Goal: Transaction & Acquisition: Book appointment/travel/reservation

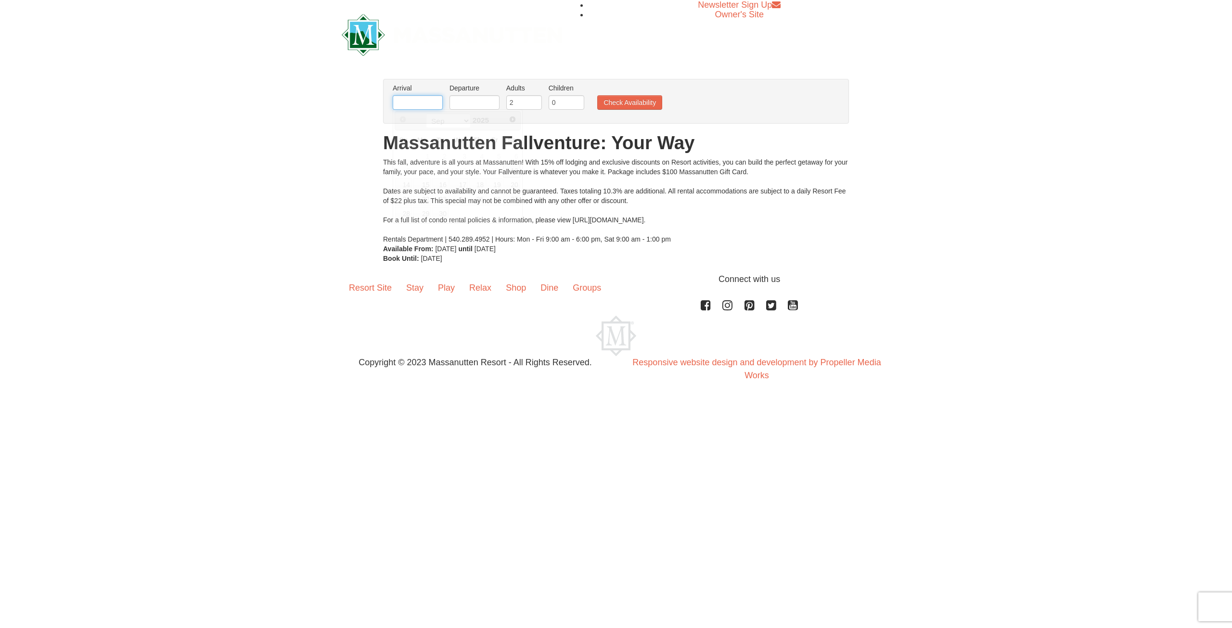
click at [415, 106] on input "text" at bounding box center [418, 102] width 50 height 14
click at [509, 198] on link "27" at bounding box center [511, 198] width 16 height 13
type input "[DATE]"
click at [468, 100] on input "text" at bounding box center [474, 102] width 50 height 14
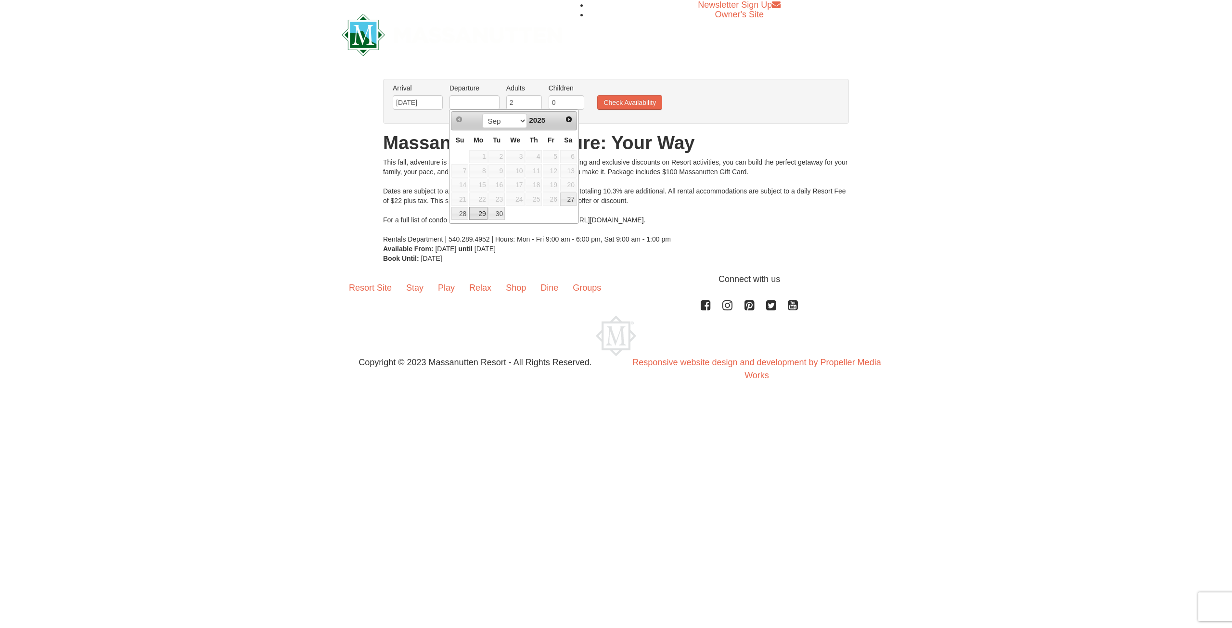
click at [479, 210] on link "29" at bounding box center [478, 213] width 18 height 13
type input "[DATE]"
click at [560, 102] on input "0" at bounding box center [566, 102] width 36 height 14
click at [575, 100] on input "1" at bounding box center [566, 102] width 36 height 14
type input "2"
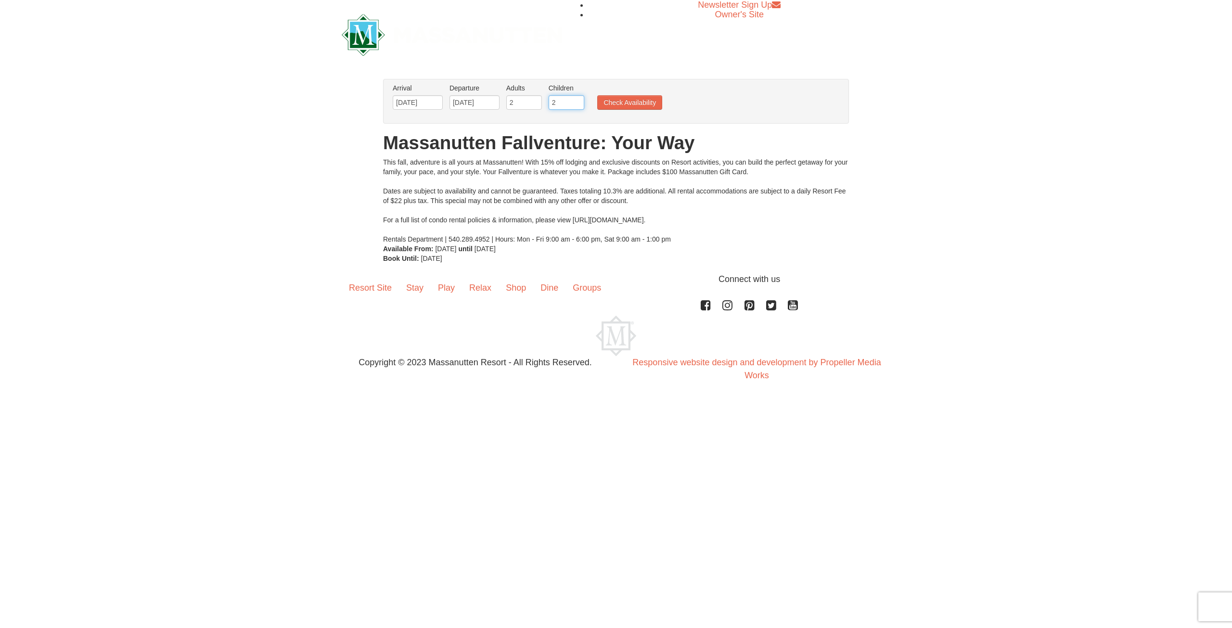
click at [575, 100] on input "2" at bounding box center [566, 102] width 36 height 14
click at [624, 102] on button "Check Availability" at bounding box center [629, 102] width 65 height 14
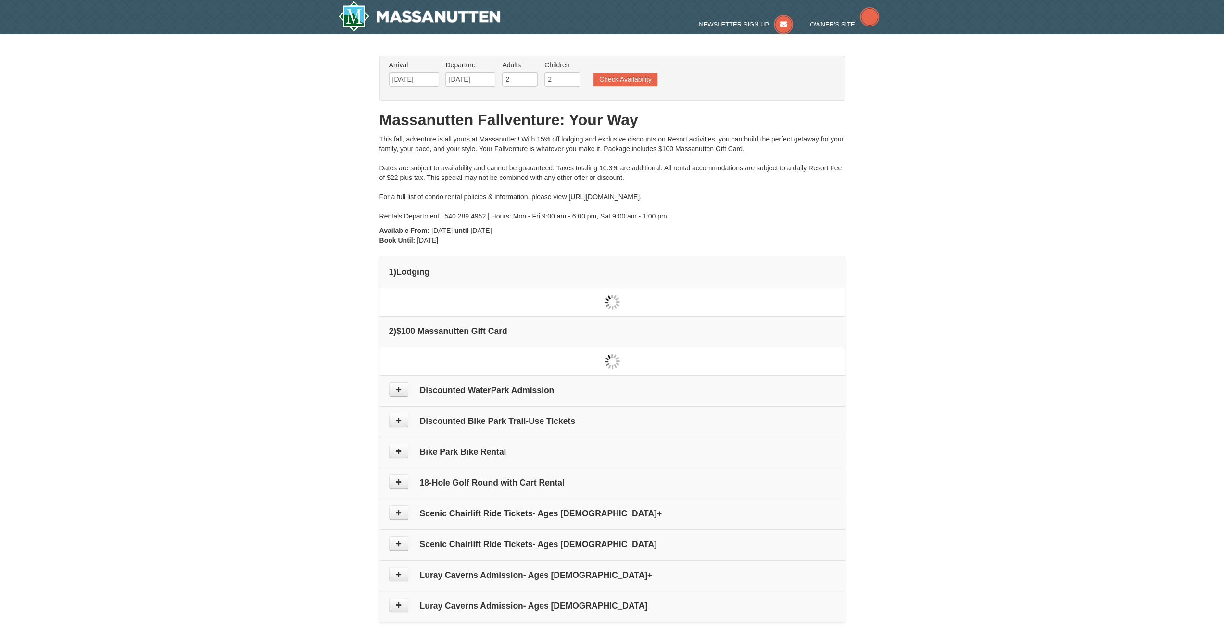
type input "[DATE]"
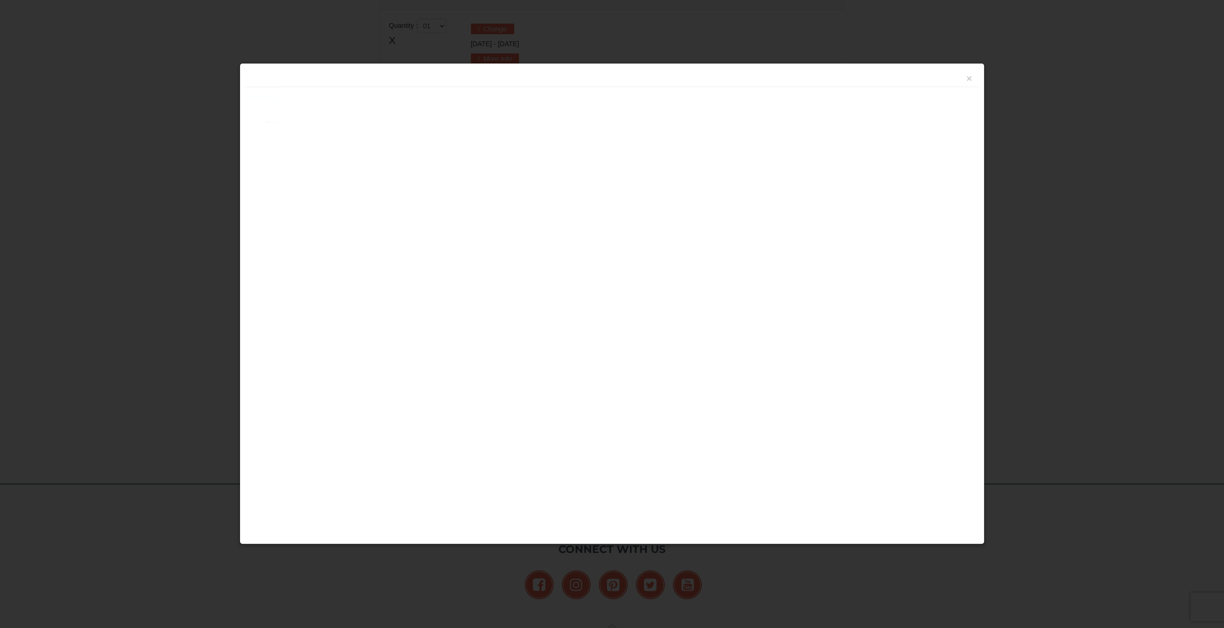
scroll to position [293, 0]
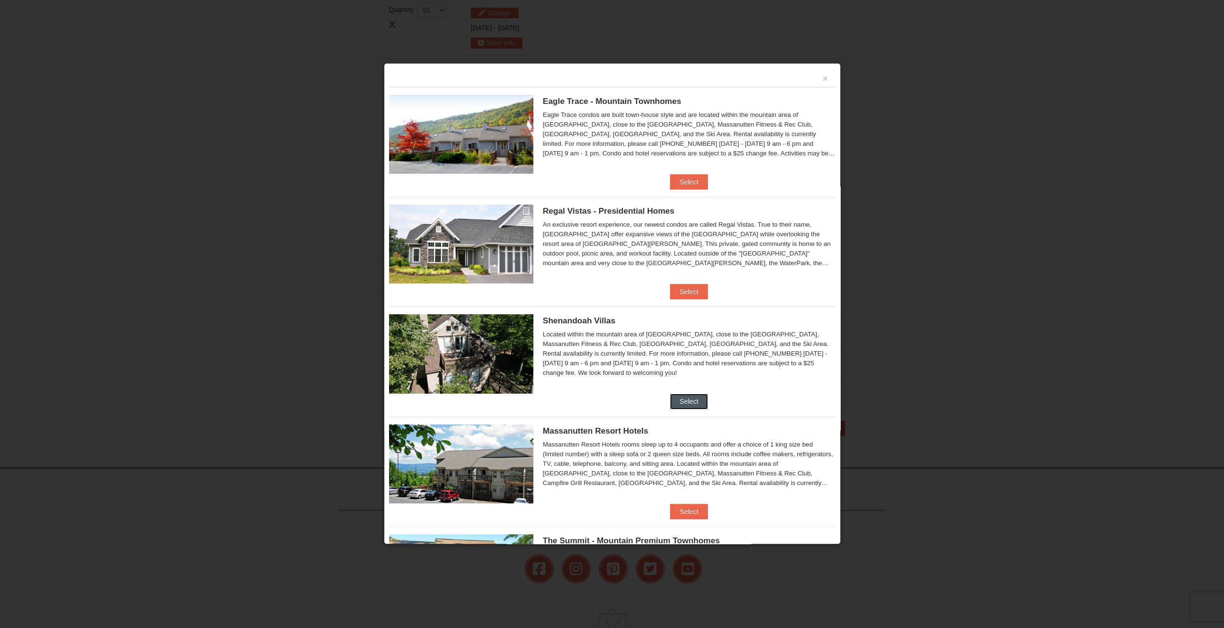
click at [681, 405] on button "Select" at bounding box center [689, 401] width 38 height 15
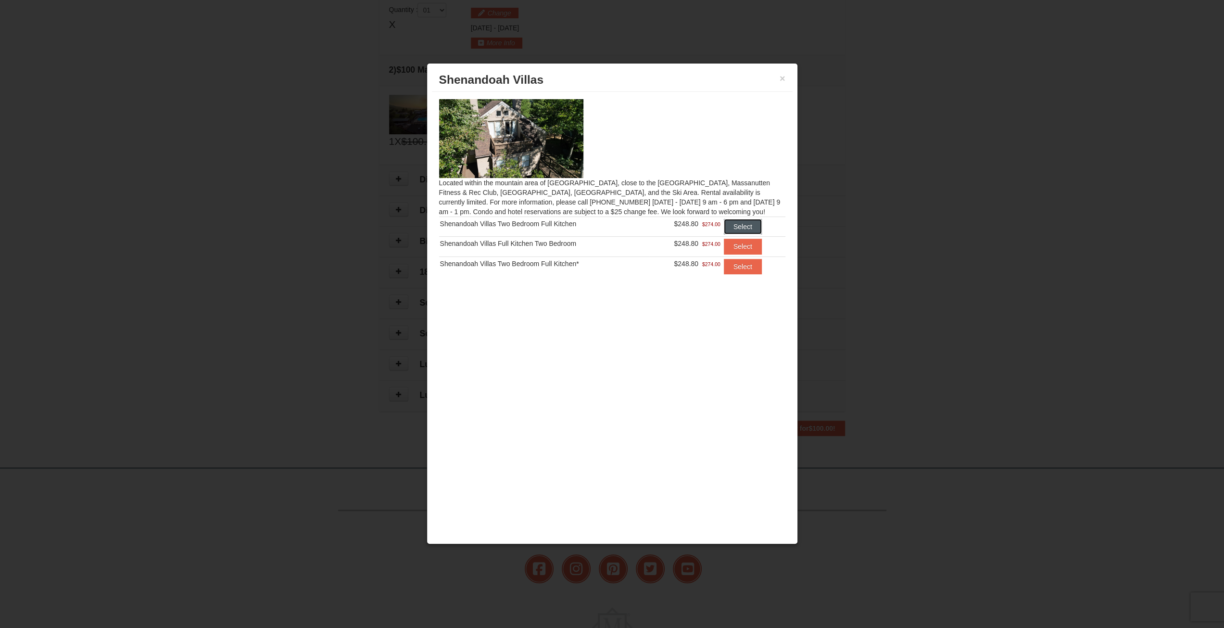
click at [743, 226] on button "Select" at bounding box center [743, 226] width 38 height 15
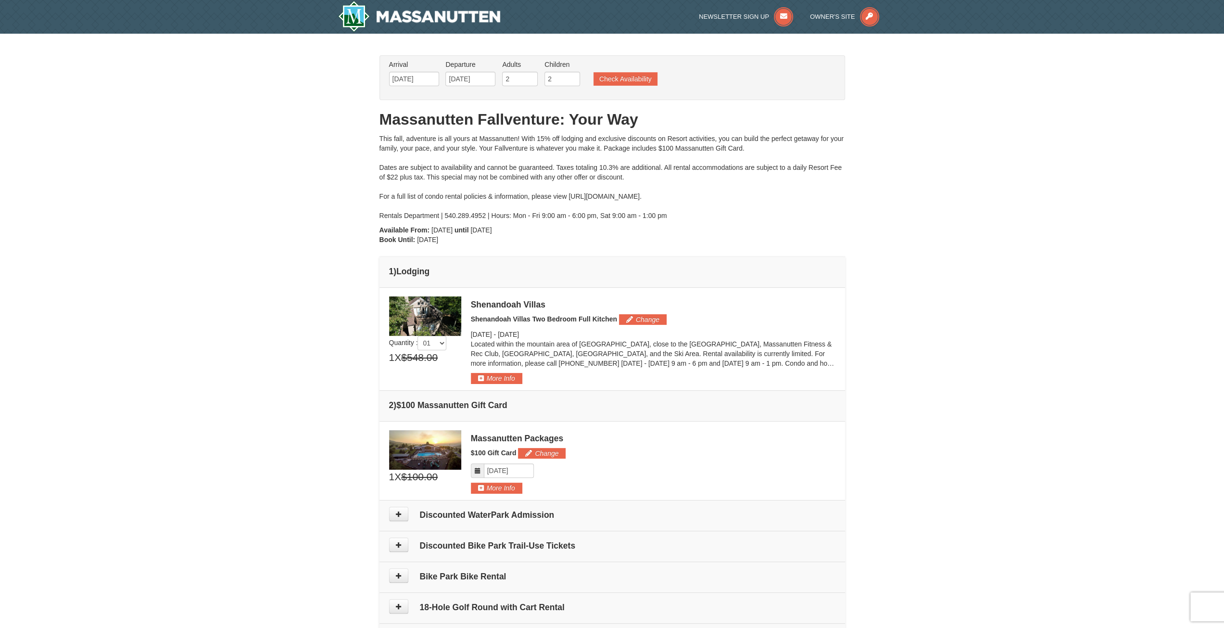
scroll to position [0, 0]
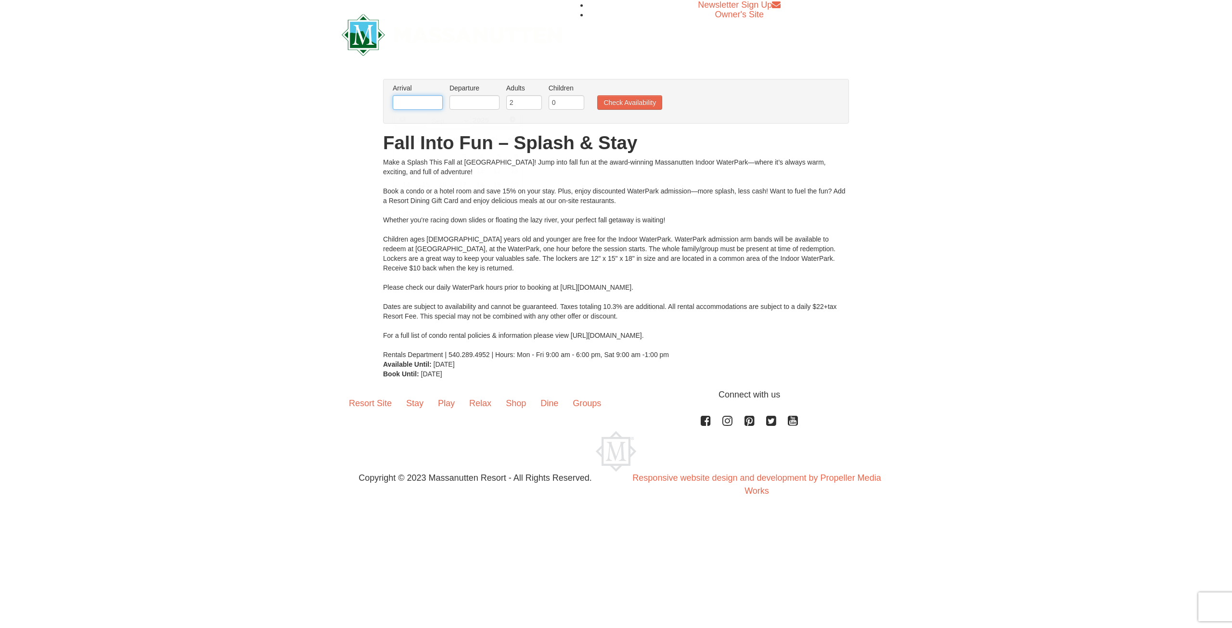
click at [412, 106] on input "text" at bounding box center [418, 102] width 50 height 14
click at [506, 196] on link "27" at bounding box center [511, 198] width 16 height 13
type input "[DATE]"
click at [459, 98] on input "text" at bounding box center [474, 102] width 50 height 14
click at [478, 210] on link "29" at bounding box center [478, 213] width 18 height 13
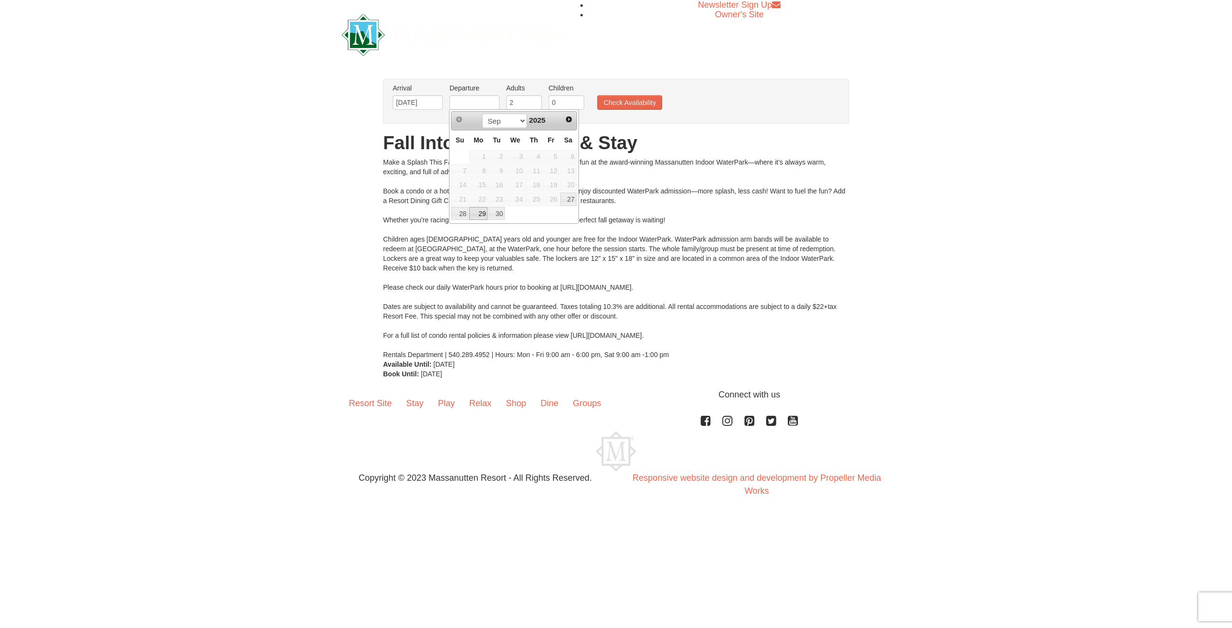
type input "[DATE]"
click at [574, 99] on input "1" at bounding box center [566, 102] width 36 height 14
type input "2"
click at [574, 99] on input "2" at bounding box center [566, 102] width 36 height 14
click at [621, 102] on button "Check Availability" at bounding box center [629, 102] width 65 height 14
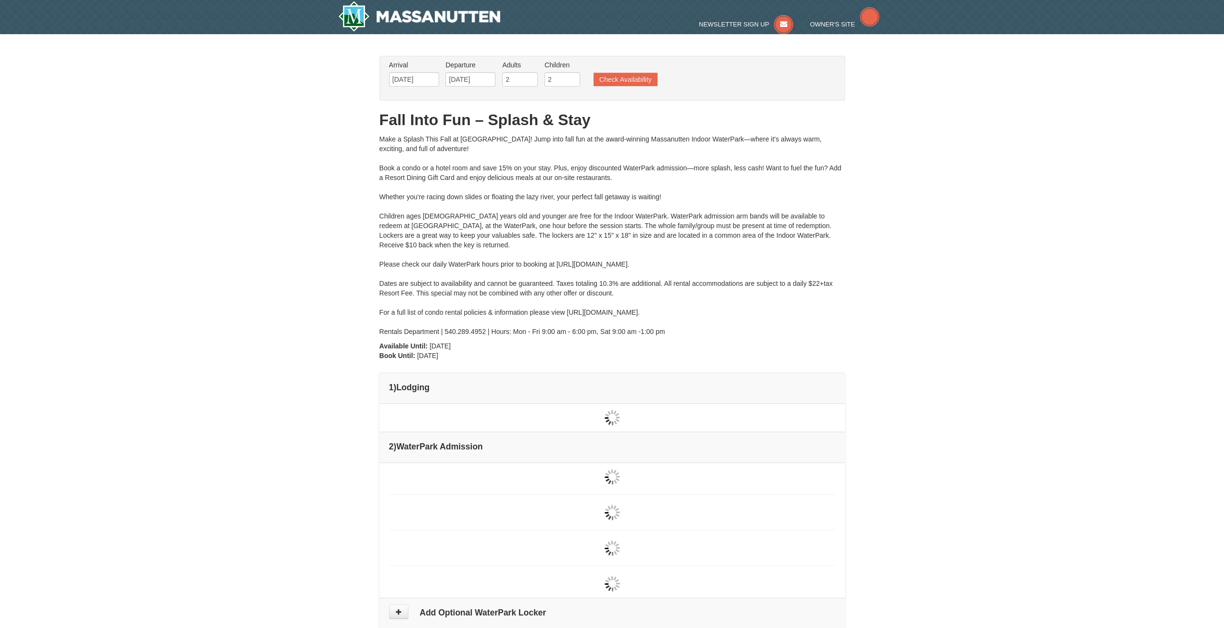
type input "[DATE]"
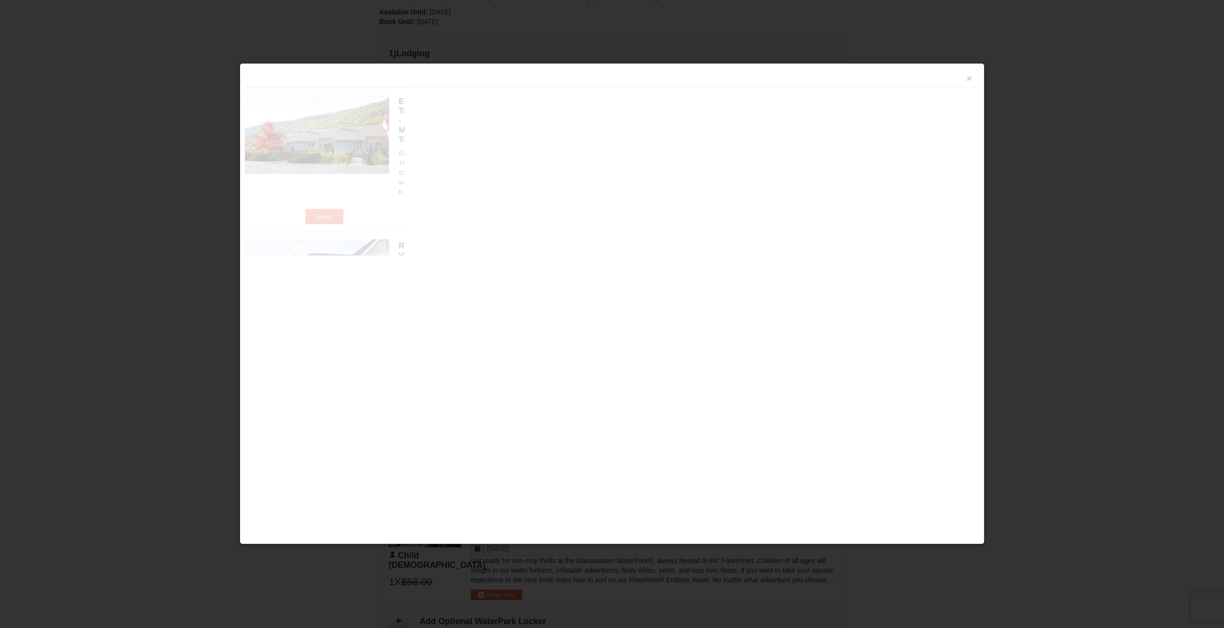
scroll to position [409, 0]
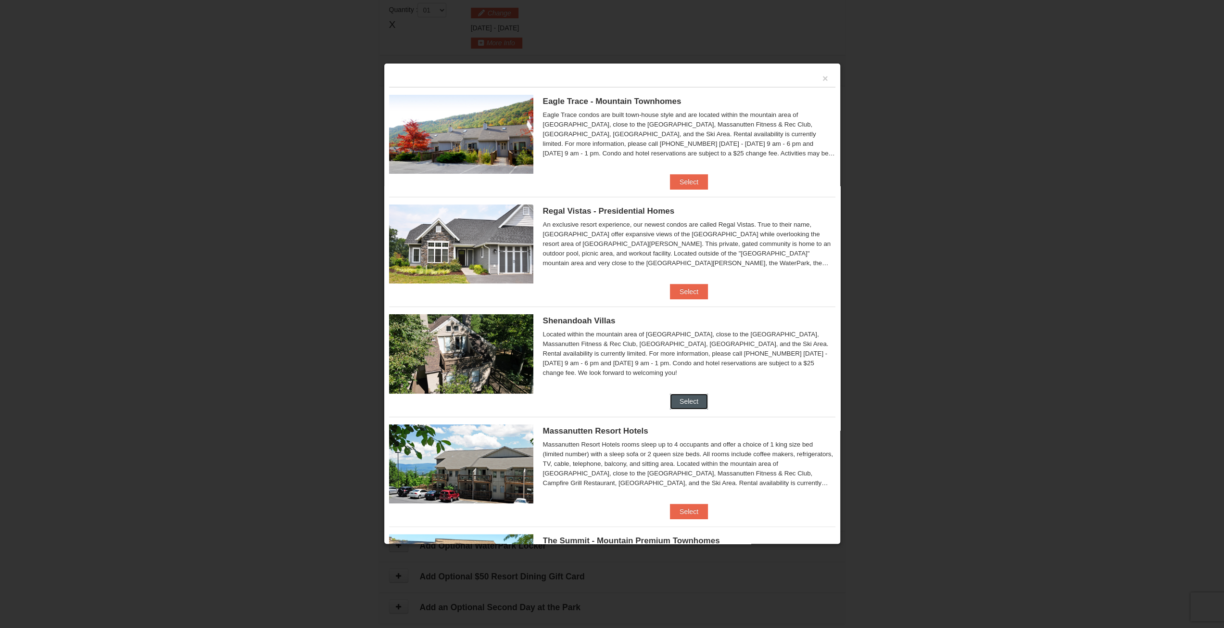
click at [689, 398] on button "Select" at bounding box center [689, 401] width 38 height 15
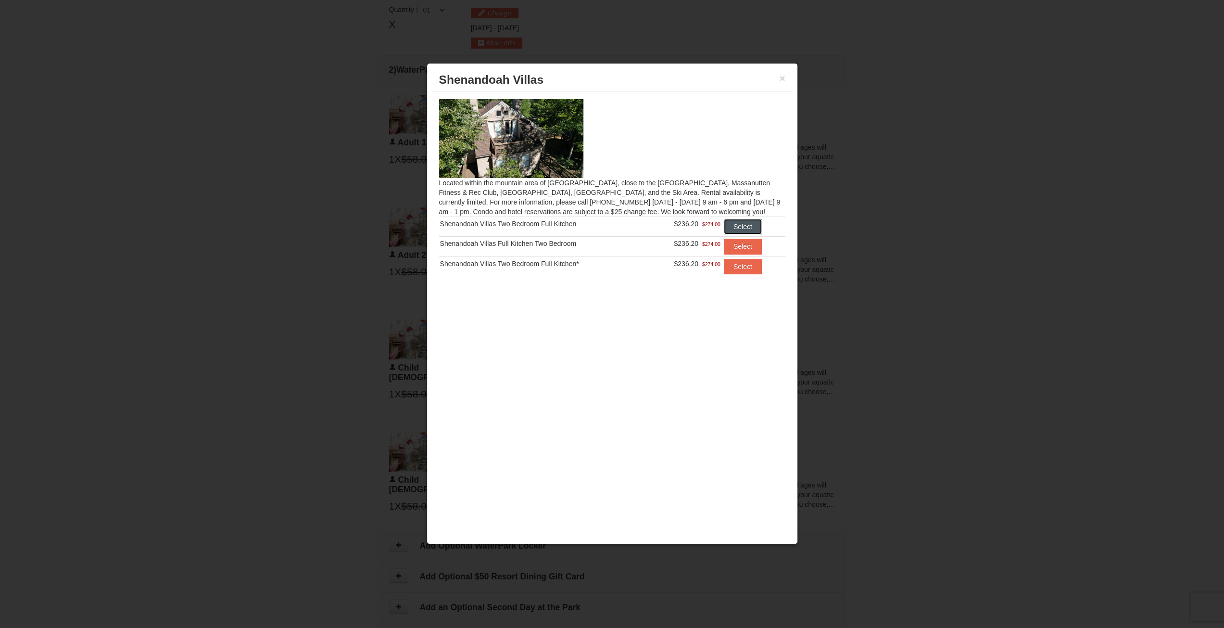
click at [744, 223] on button "Select" at bounding box center [743, 226] width 38 height 15
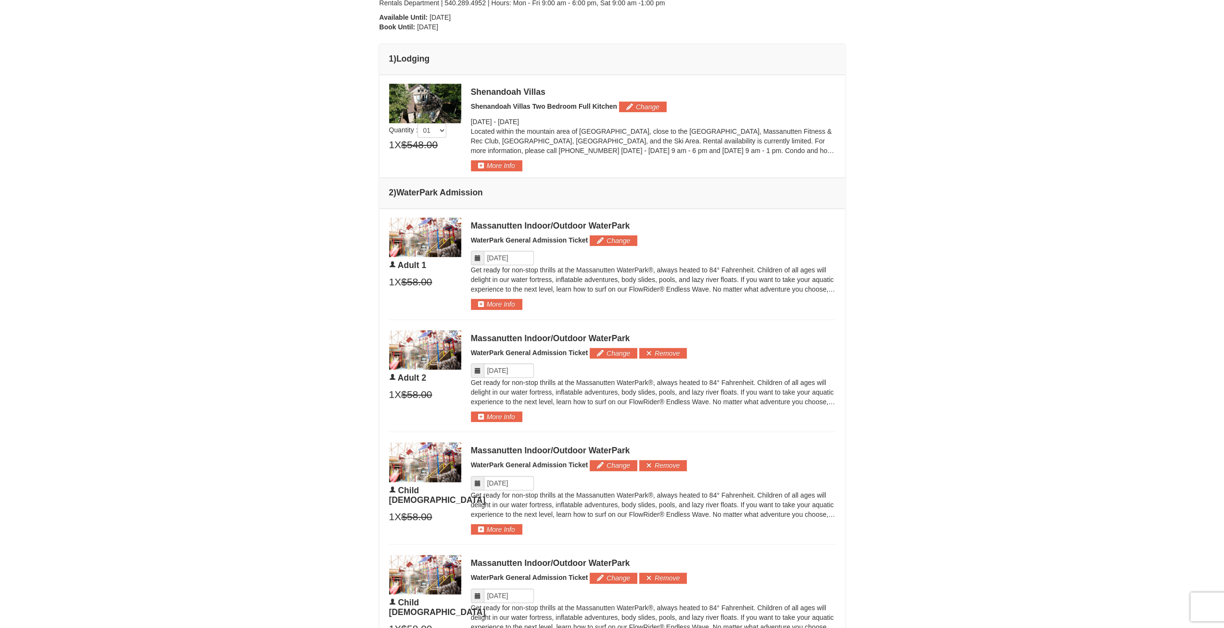
scroll to position [313, 0]
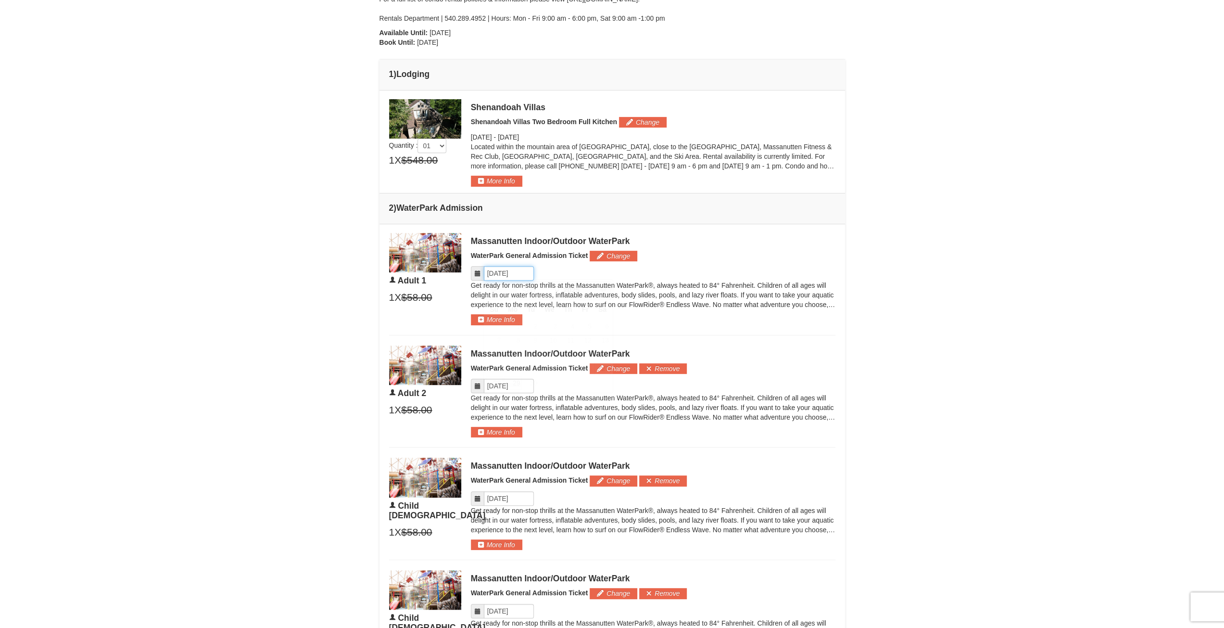
click at [509, 269] on input "Please format dates MM/DD/YYYY" at bounding box center [509, 273] width 50 height 14
click at [496, 381] on link "28" at bounding box center [494, 382] width 17 height 13
type input "[DATE]"
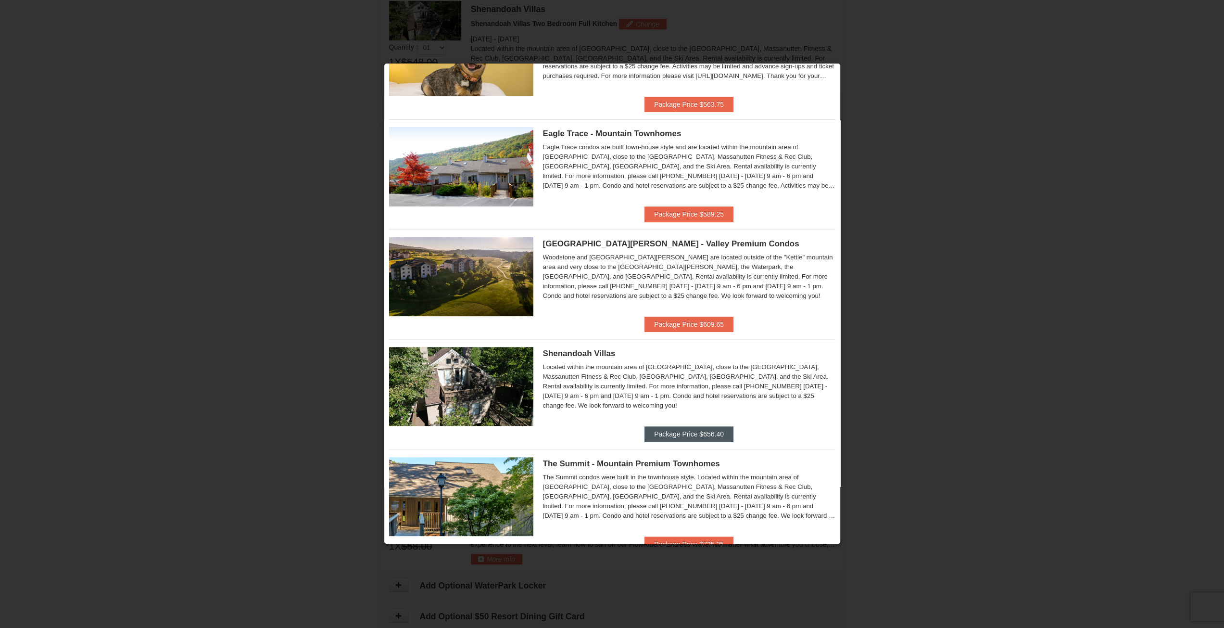
scroll to position [192, 0]
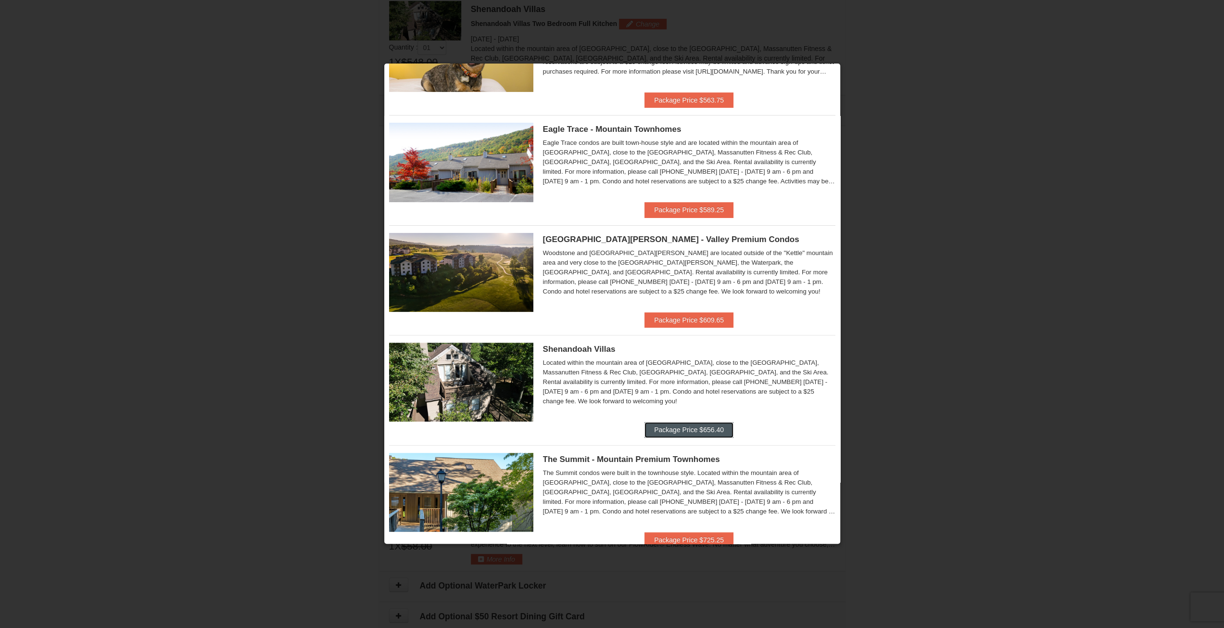
click at [678, 429] on button "Package Price $656.40" at bounding box center [689, 429] width 89 height 15
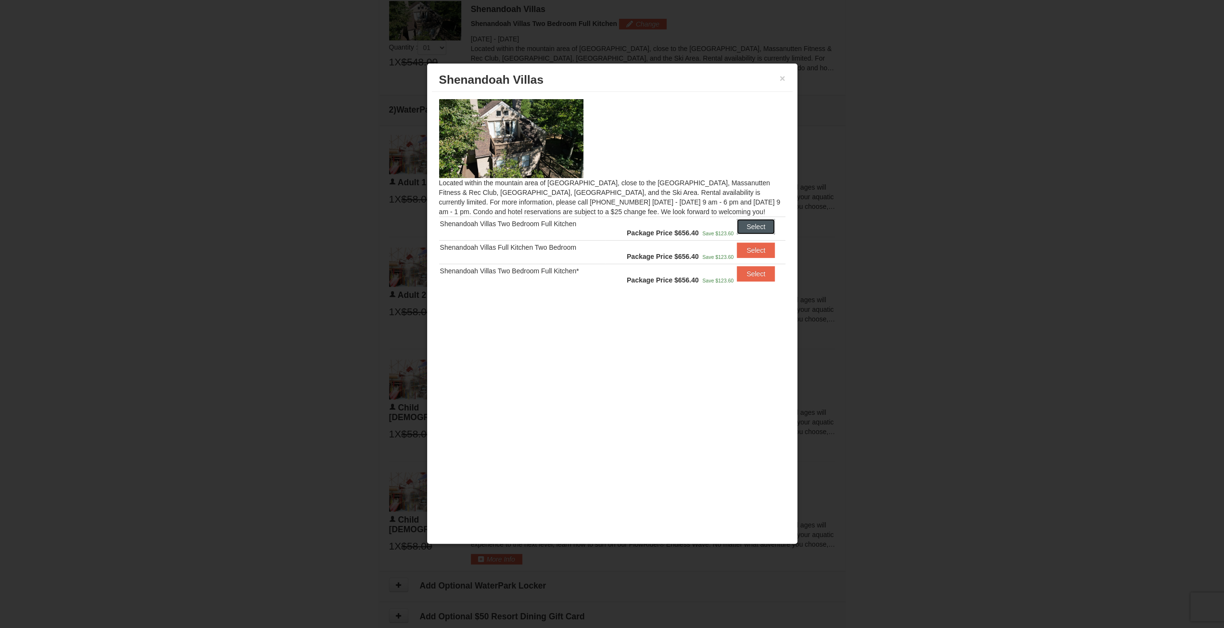
click at [744, 227] on button "Select" at bounding box center [756, 226] width 38 height 15
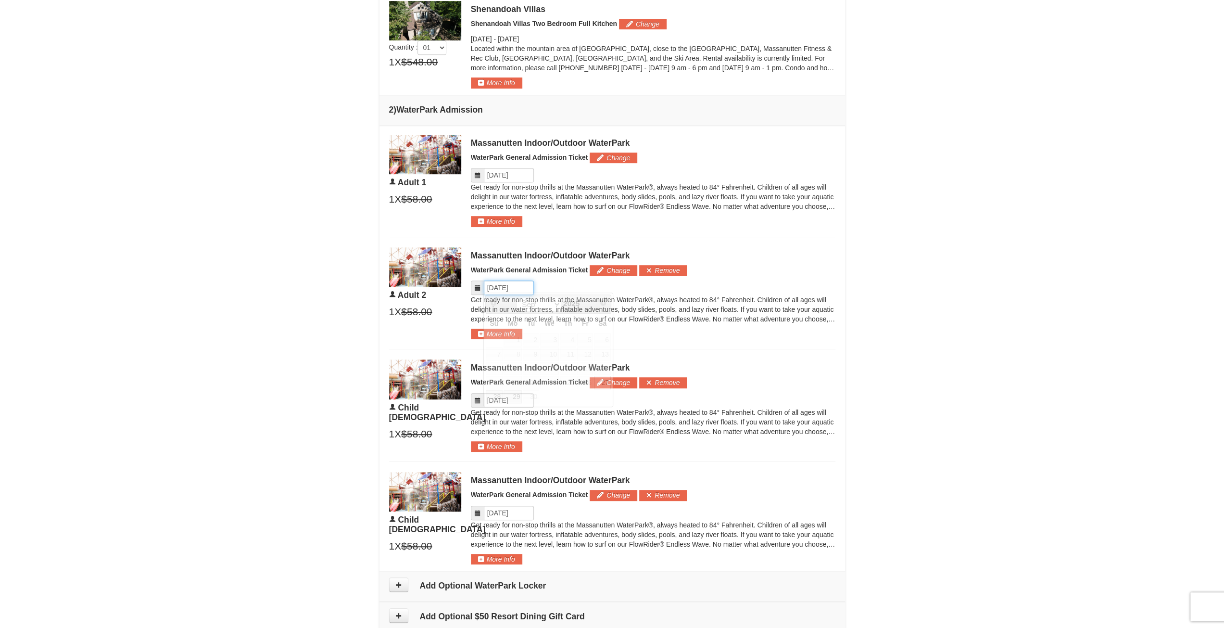
click at [497, 290] on input "Please format dates MM/DD/YYYY" at bounding box center [509, 287] width 50 height 14
click at [498, 397] on link "28" at bounding box center [494, 396] width 17 height 13
type input "[DATE]"
click at [496, 396] on input "Please format dates MM/DD/YYYY" at bounding box center [509, 400] width 50 height 14
click at [496, 505] on link "28" at bounding box center [494, 508] width 17 height 13
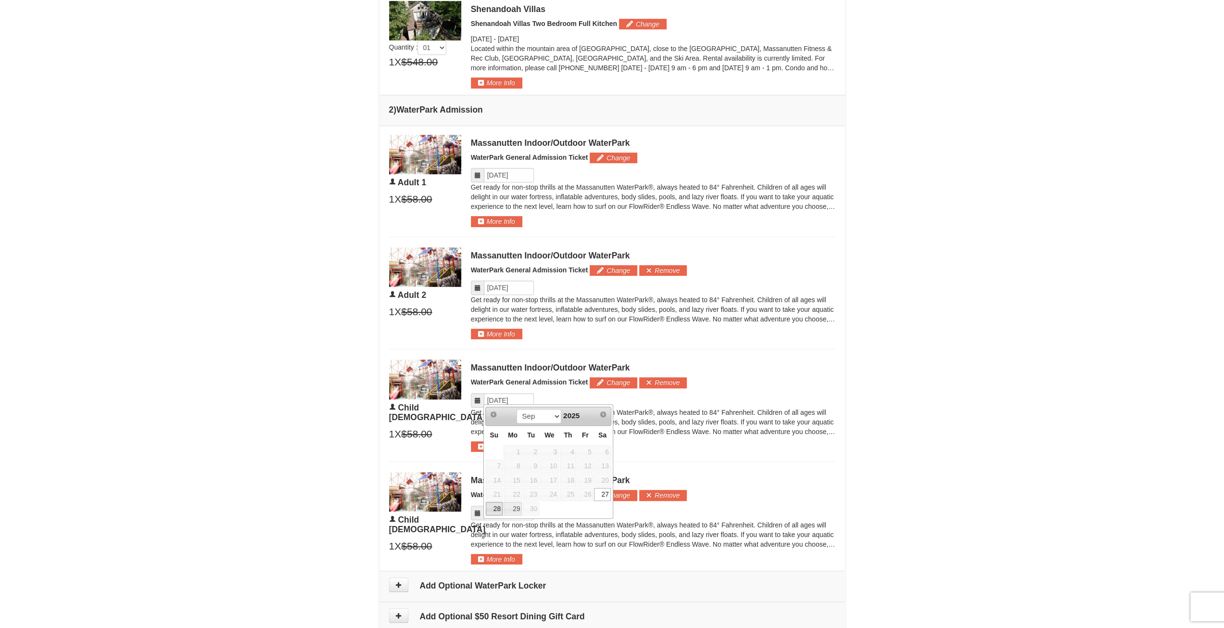
type input "09/28/2025"
click at [494, 506] on input "Please format dates MM/DD/YYYY" at bounding box center [509, 513] width 50 height 14
click at [499, 495] on link "28" at bounding box center [494, 494] width 17 height 13
type input "09/28/2025"
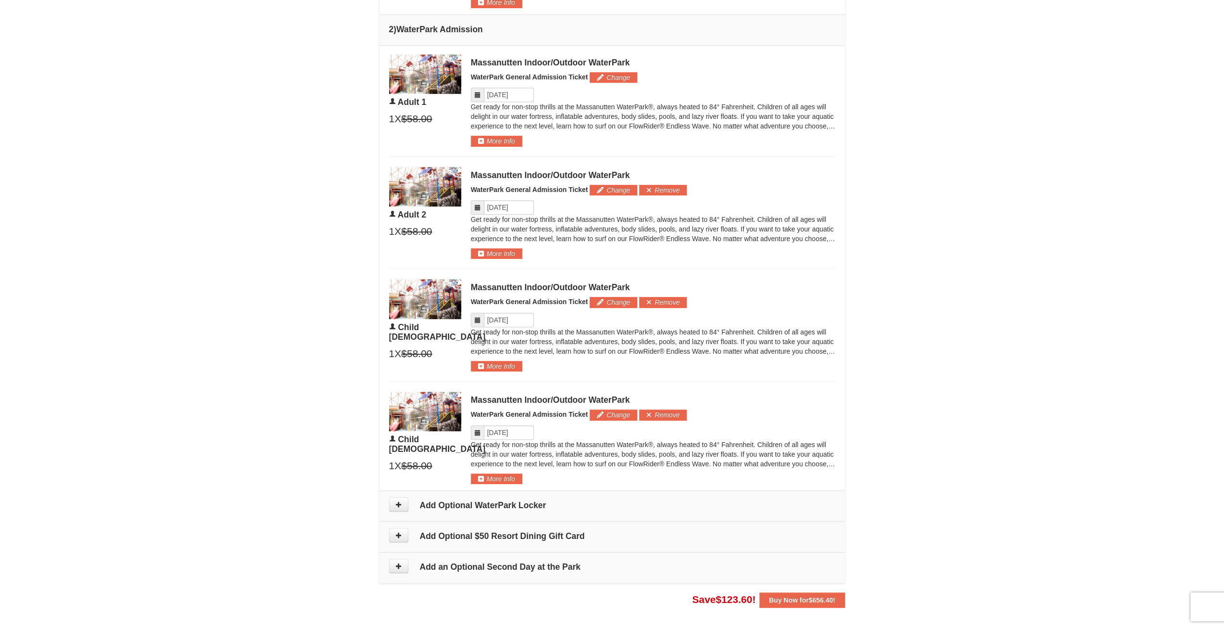
scroll to position [555, 0]
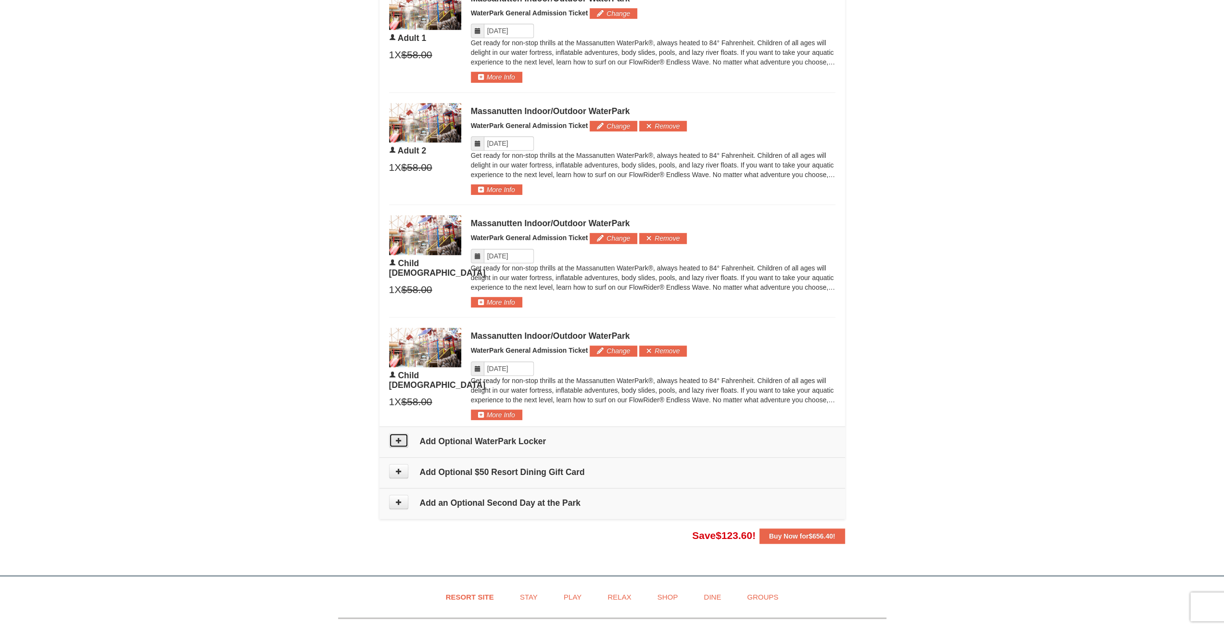
click at [397, 437] on icon at bounding box center [398, 440] width 7 height 7
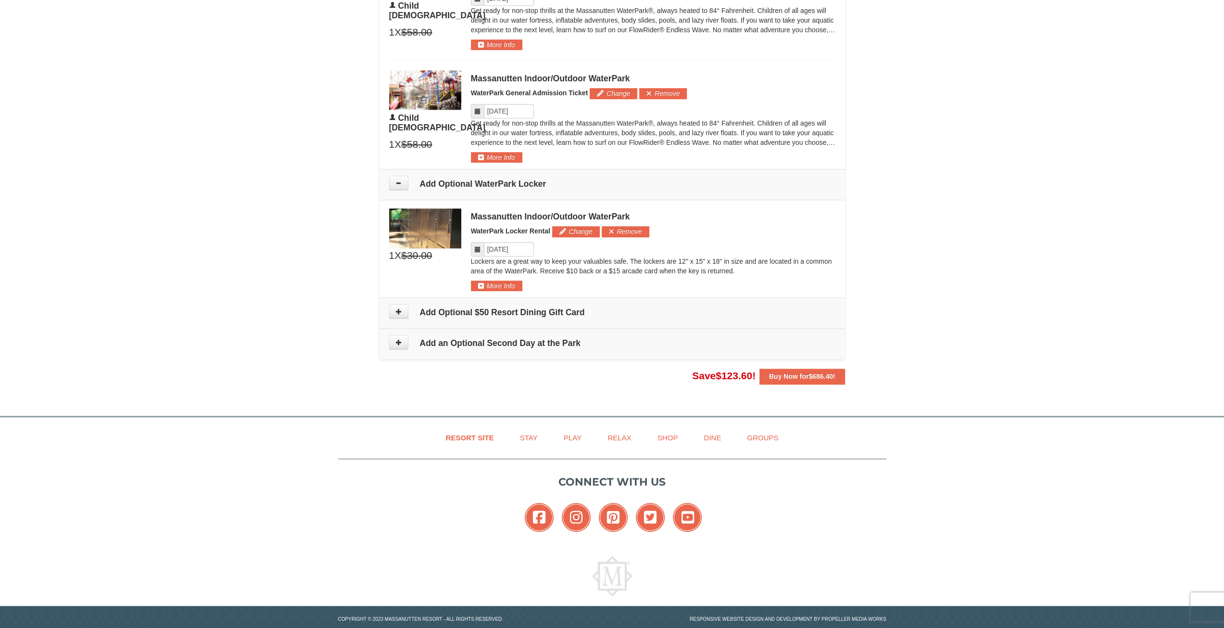
scroll to position [827, 0]
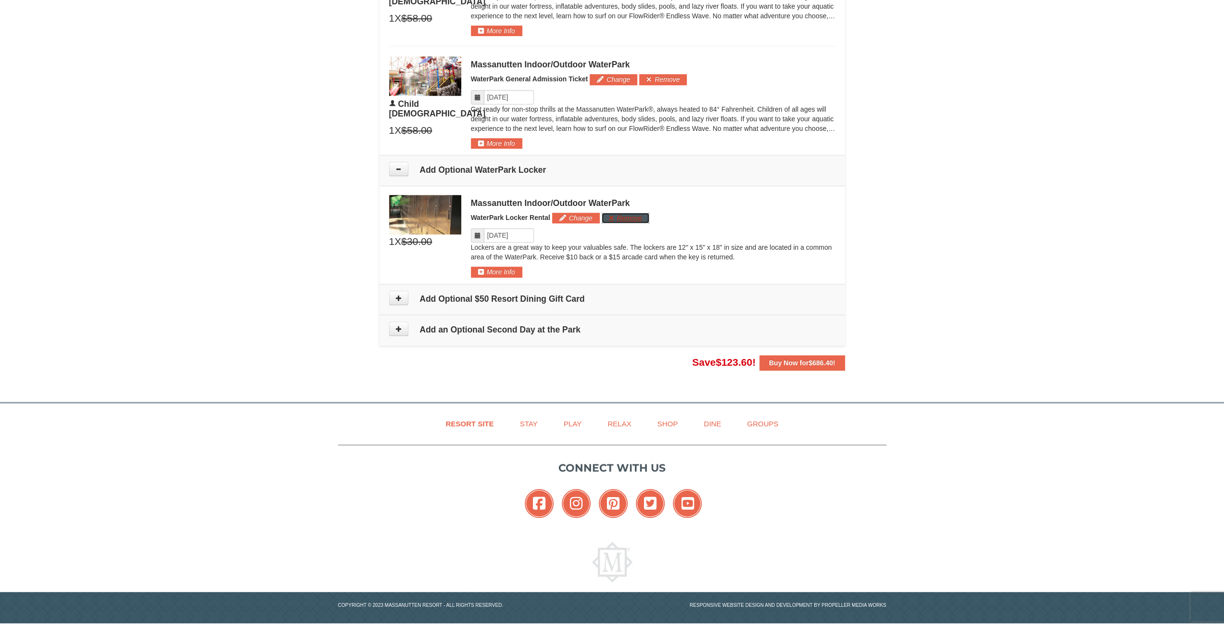
click at [617, 214] on button "Remove" at bounding box center [626, 218] width 48 height 11
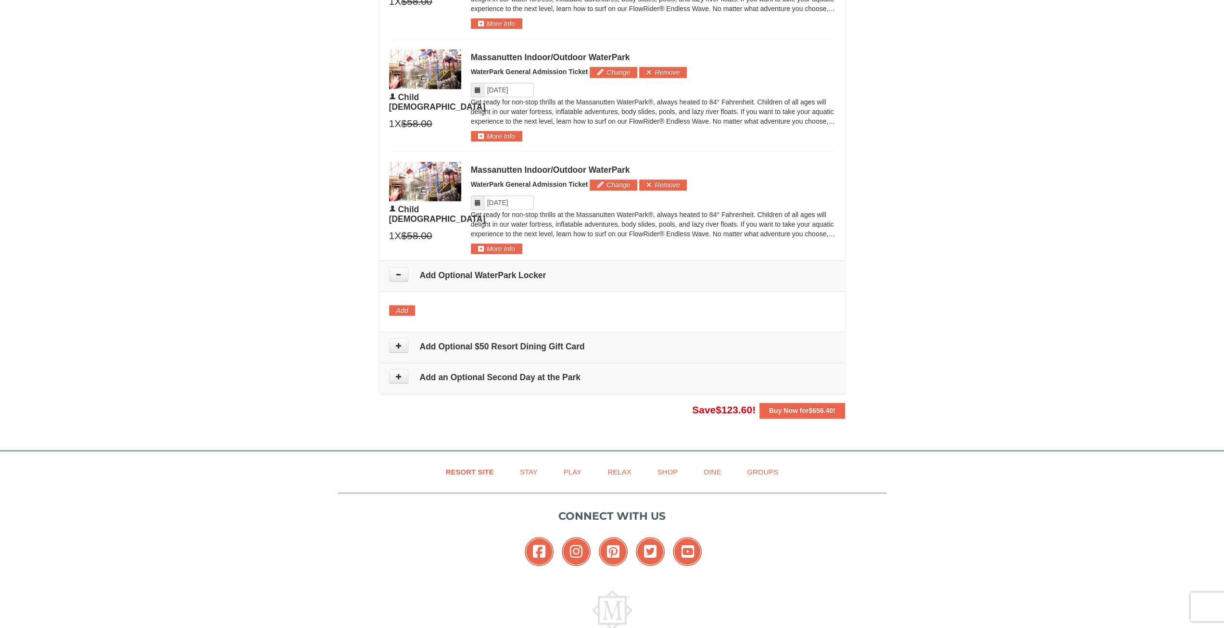
scroll to position [673, 0]
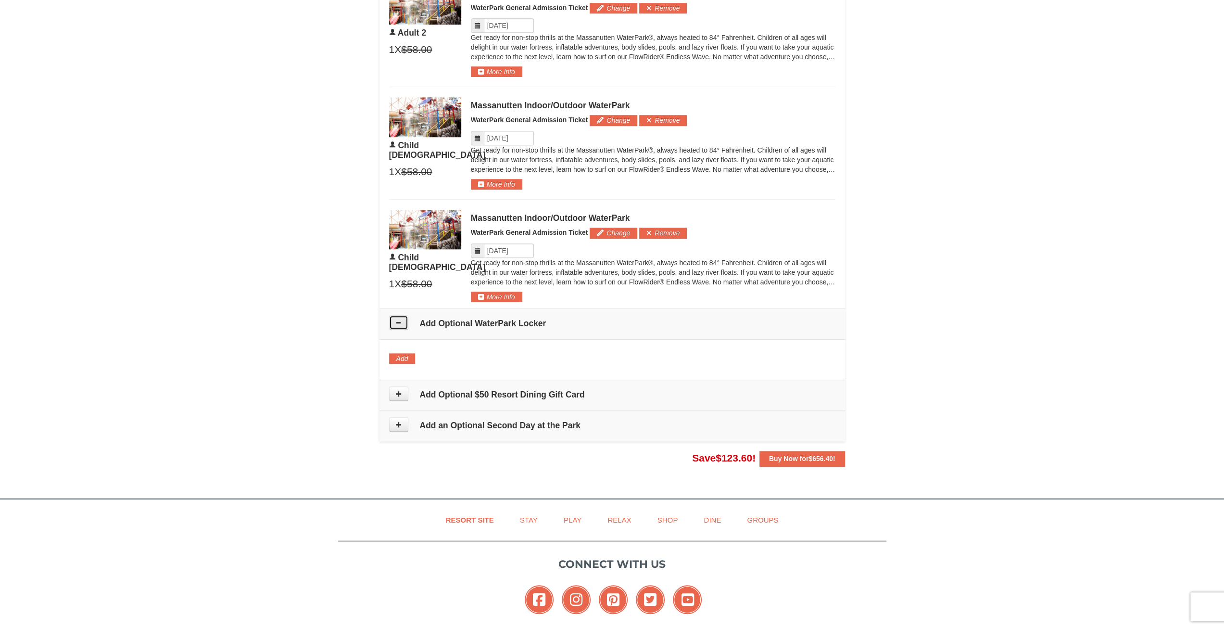
click at [393, 319] on button at bounding box center [398, 322] width 19 height 14
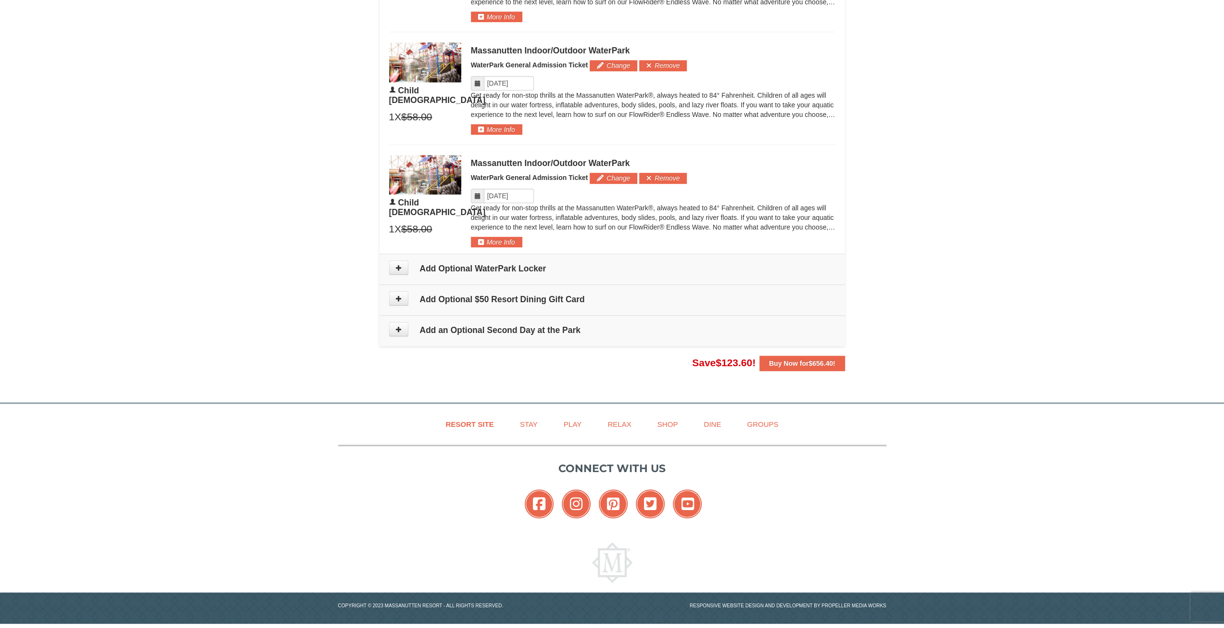
scroll to position [729, 0]
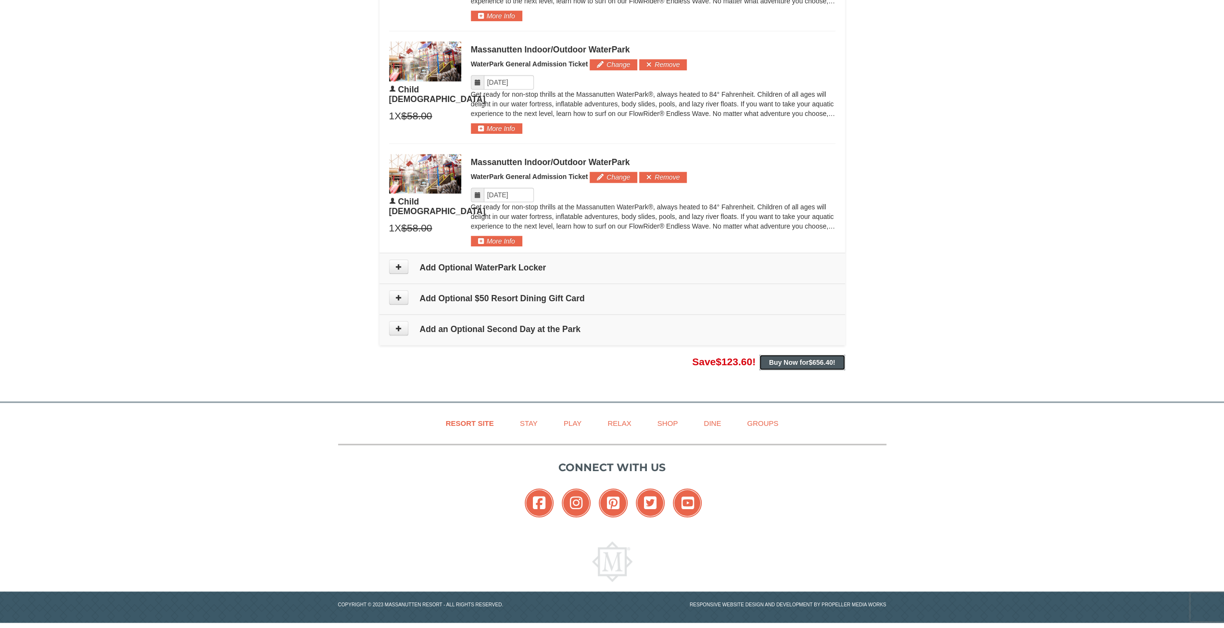
click at [823, 362] on button "Buy Now for $656.40 !" at bounding box center [803, 362] width 86 height 15
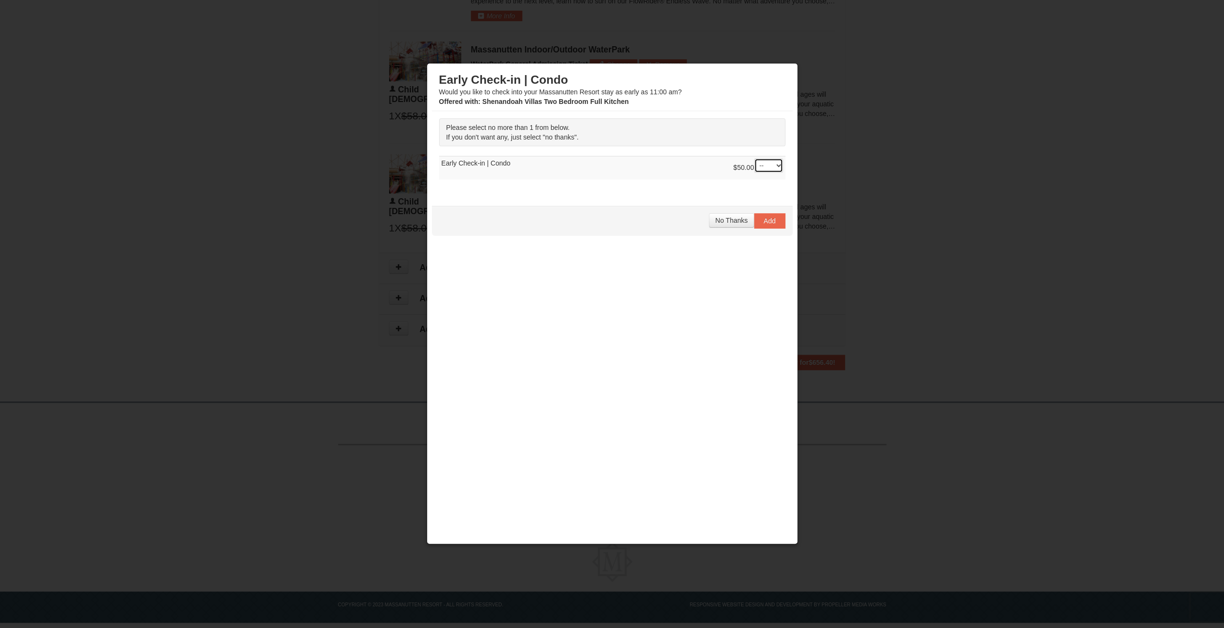
click at [755, 164] on select "-- 01" at bounding box center [768, 165] width 29 height 14
select select "1"
click at [754, 158] on select "-- 01" at bounding box center [768, 165] width 29 height 14
click at [767, 221] on span "Add" at bounding box center [770, 221] width 12 height 8
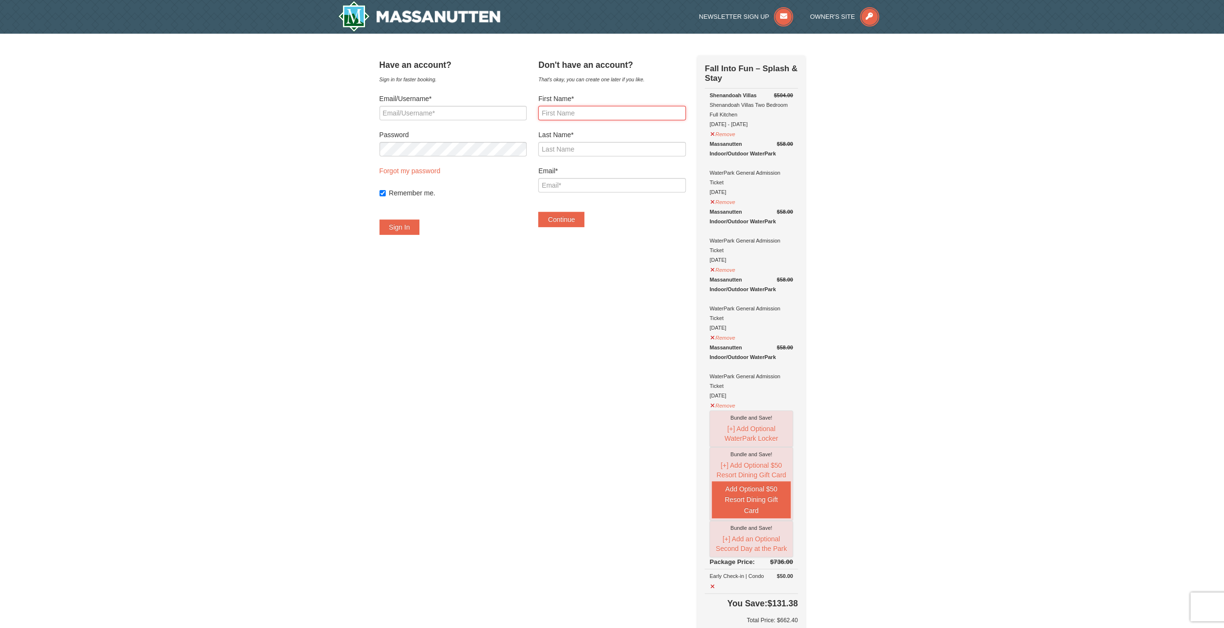
click at [588, 111] on input "First Name*" at bounding box center [611, 113] width 147 height 14
type input "Jessica"
type input "Stone"
type input "iamjessicastone@gmail.com"
click at [561, 218] on button "Continue" at bounding box center [561, 219] width 46 height 15
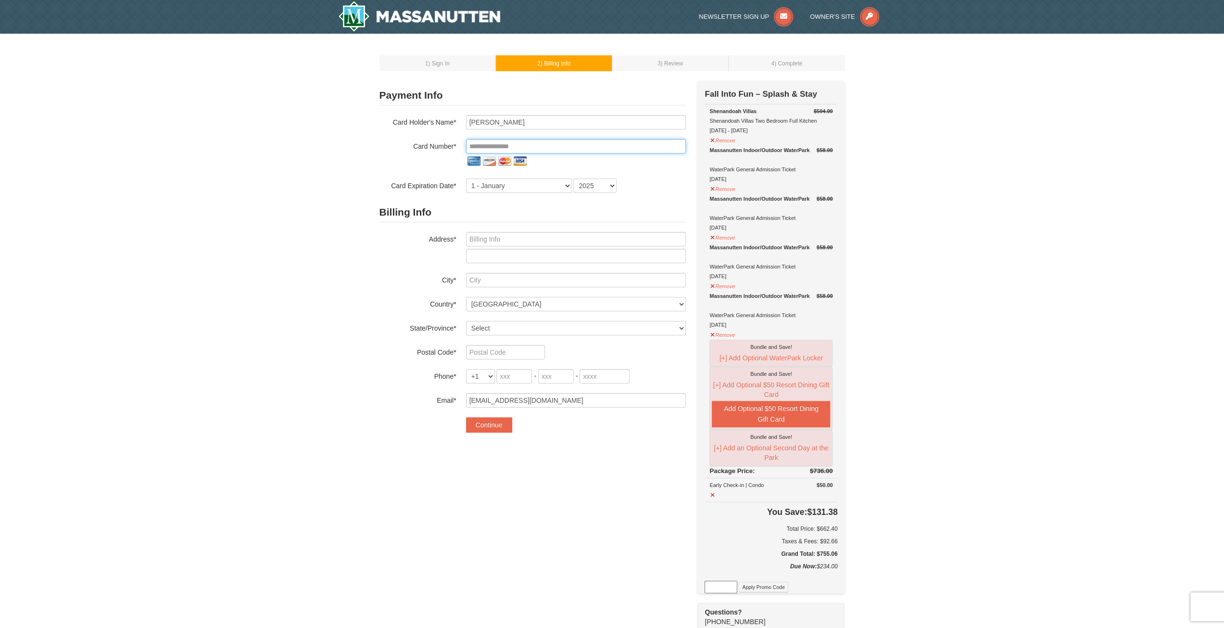
click at [525, 145] on input "tel" at bounding box center [576, 146] width 220 height 14
type input "**********"
select select "4"
select select "2029"
click at [515, 237] on input "text" at bounding box center [576, 239] width 220 height 14
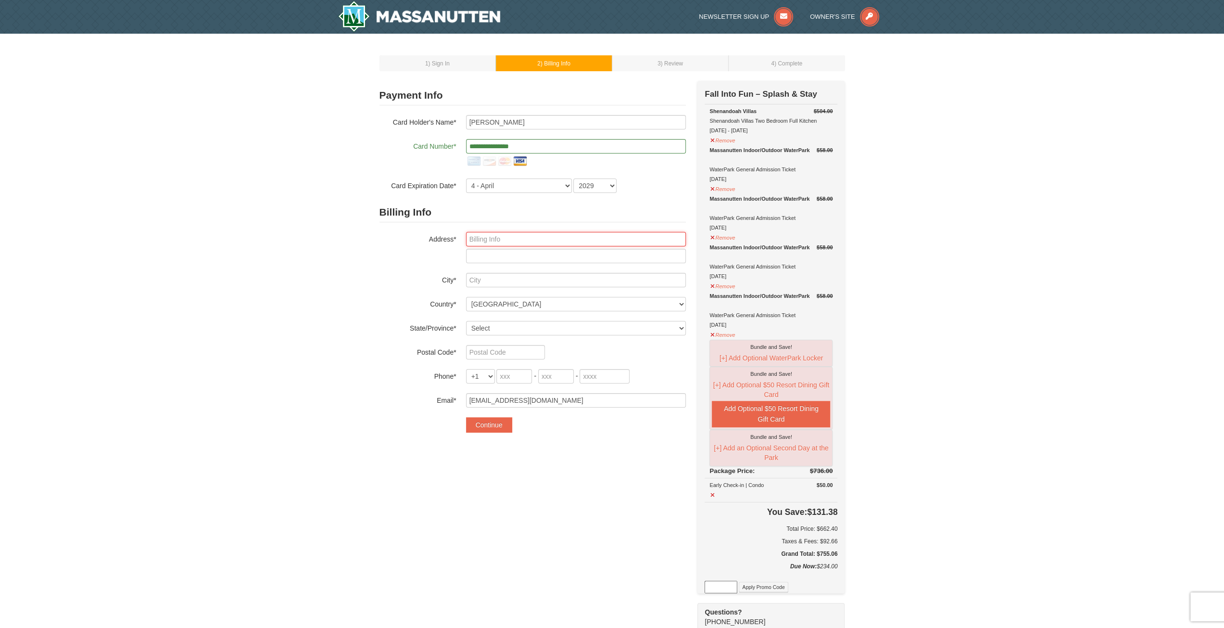
type input "11505 Cushman Rd"
type input "Rockville"
select select "MD"
type input "20852"
type input "804"
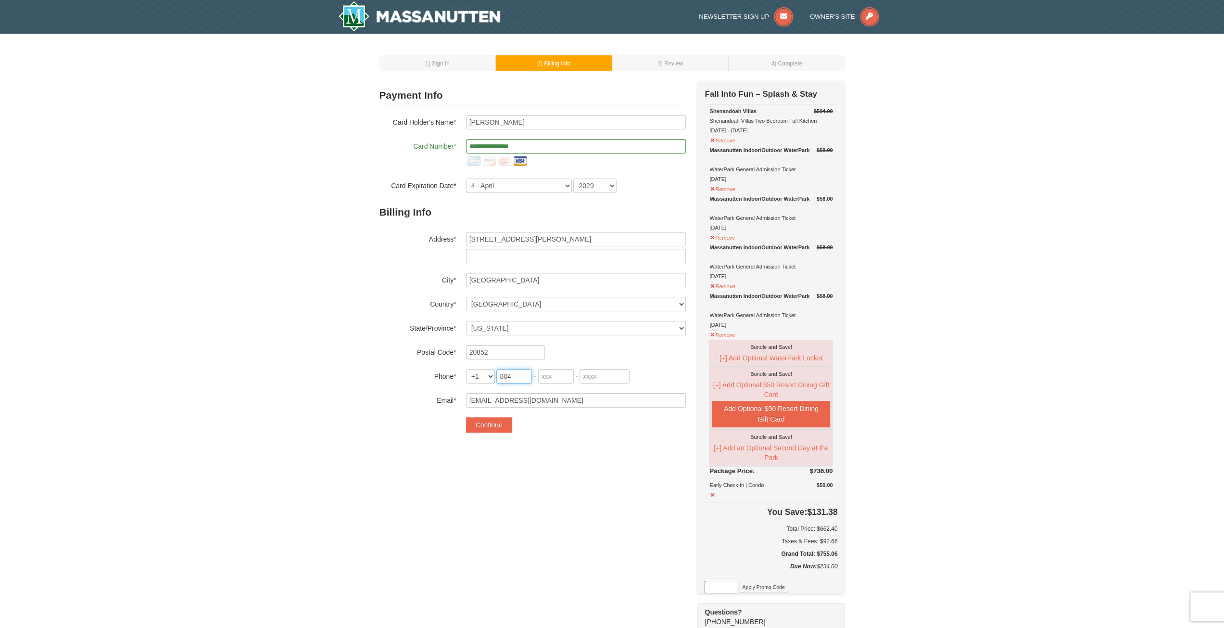
type input "513"
type input "9088"
click at [487, 428] on button "Continue" at bounding box center [489, 424] width 46 height 15
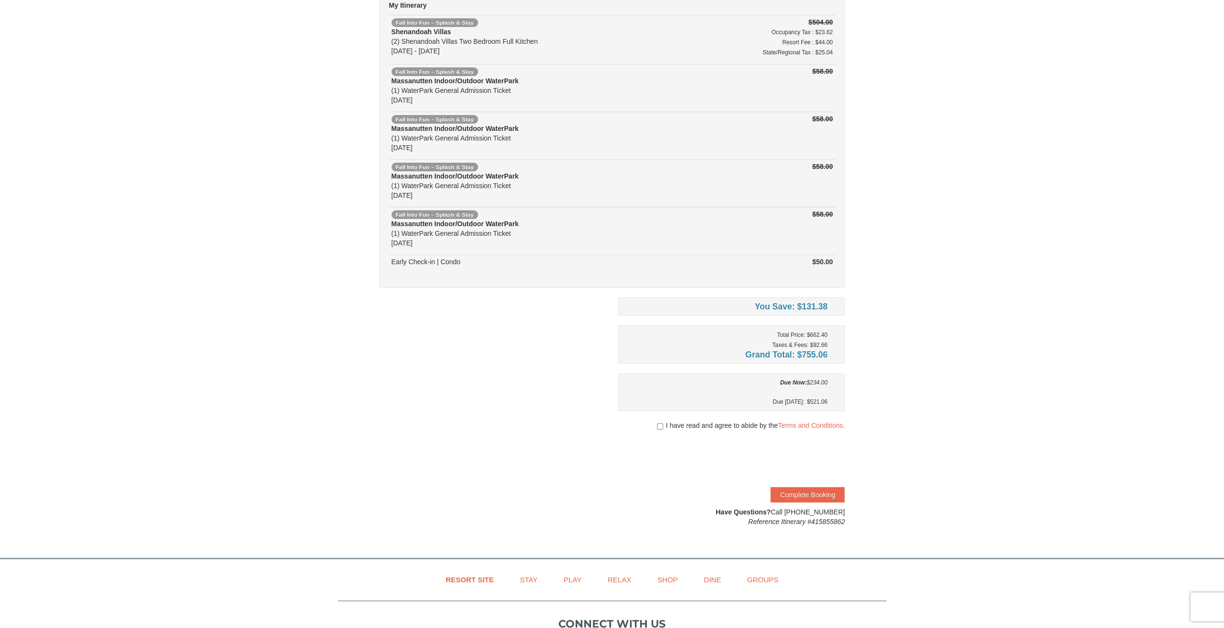
scroll to position [96, 0]
click at [811, 420] on link "Terms and Conditions." at bounding box center [811, 424] width 67 height 8
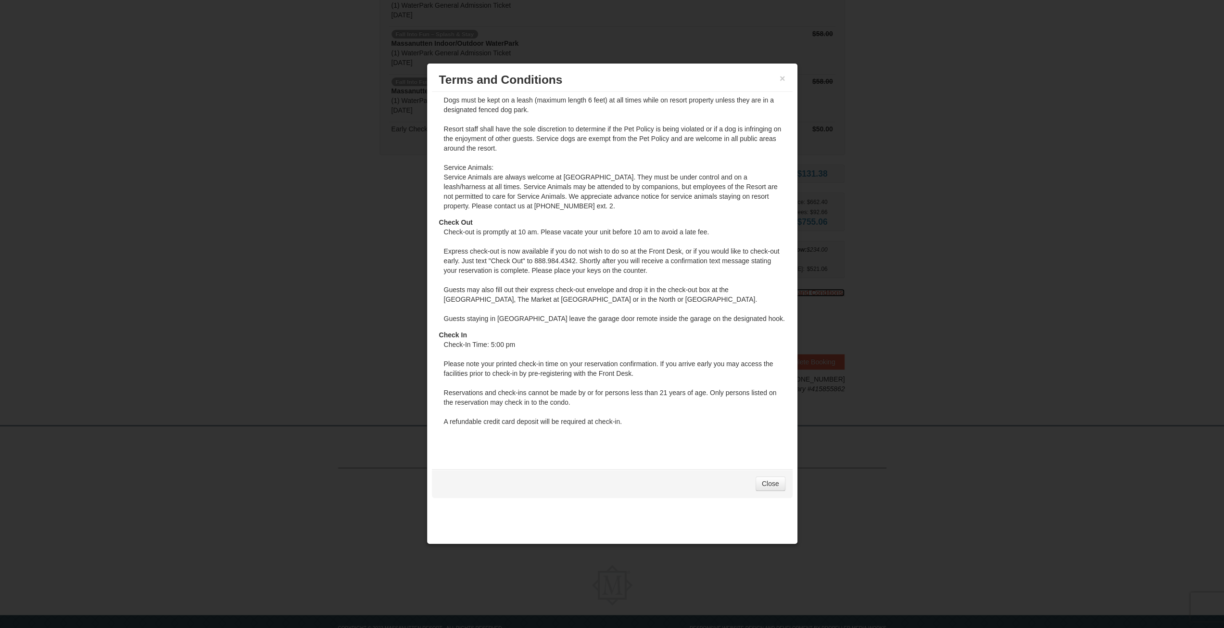
scroll to position [241, 0]
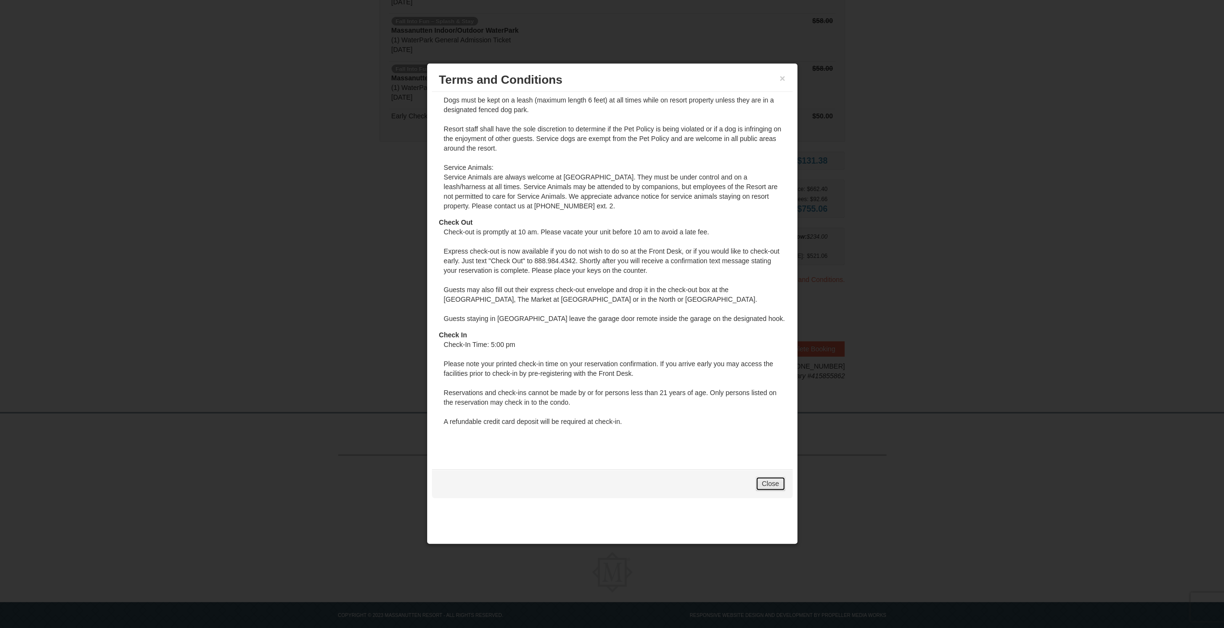
click at [767, 479] on link "Close" at bounding box center [771, 483] width 30 height 14
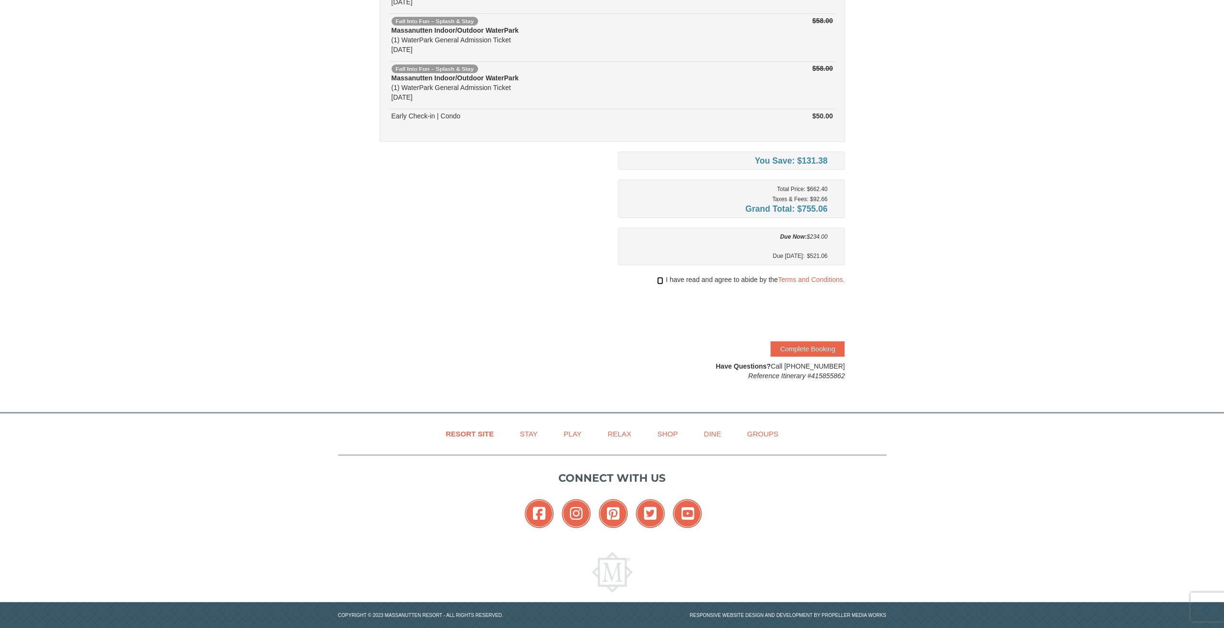
click at [658, 279] on input "checkbox" at bounding box center [660, 281] width 6 height 8
checkbox input "true"
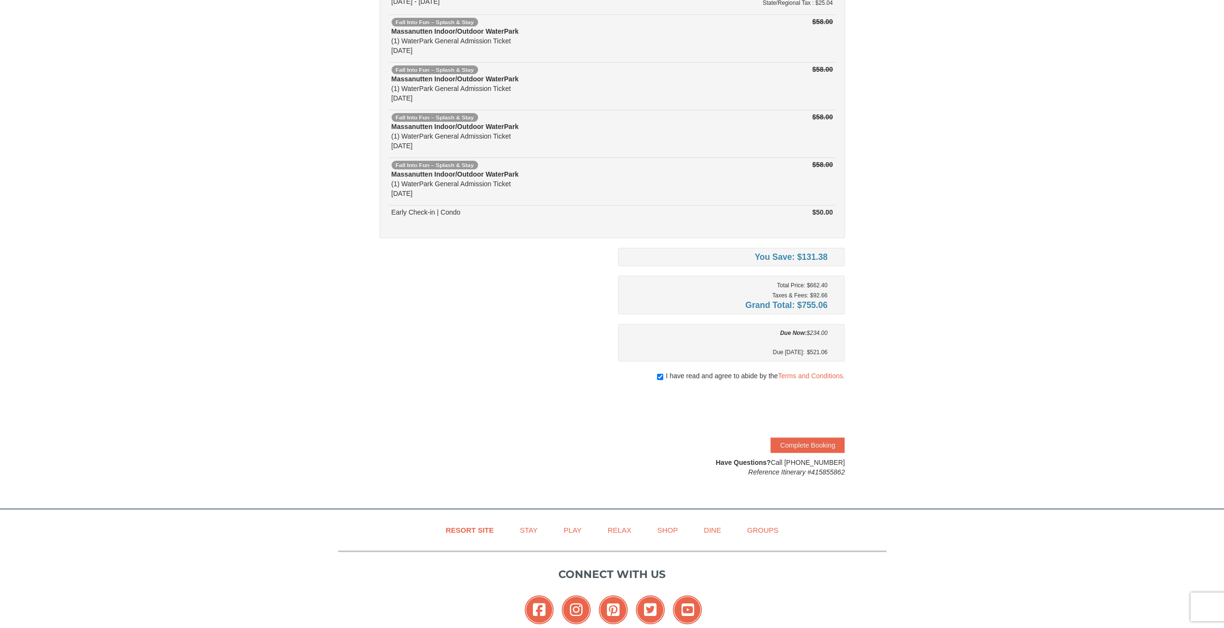
scroll to position [144, 0]
click at [794, 443] on button "Complete Booking" at bounding box center [808, 444] width 74 height 15
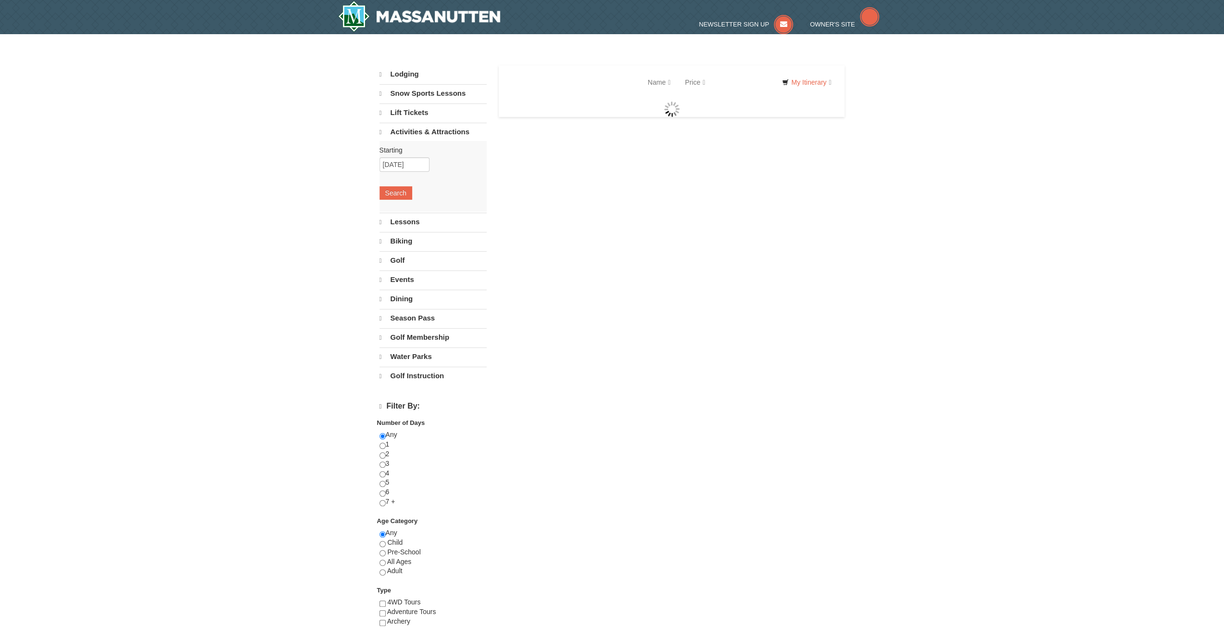
select select "9"
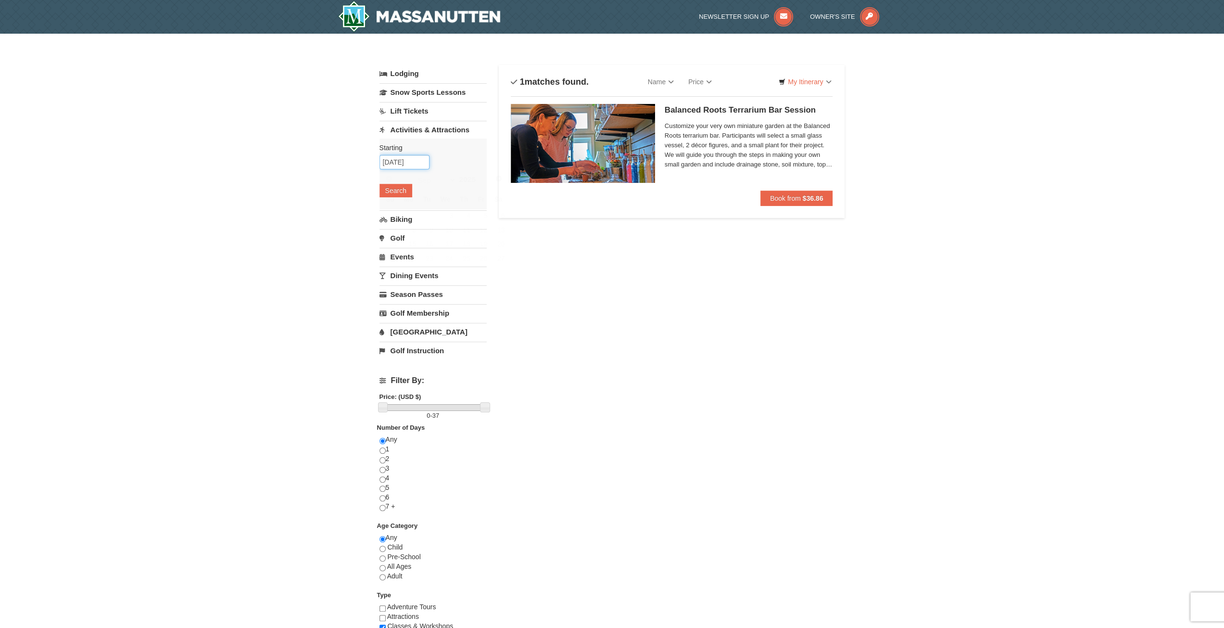
click at [398, 160] on input "[DATE]" at bounding box center [405, 162] width 50 height 14
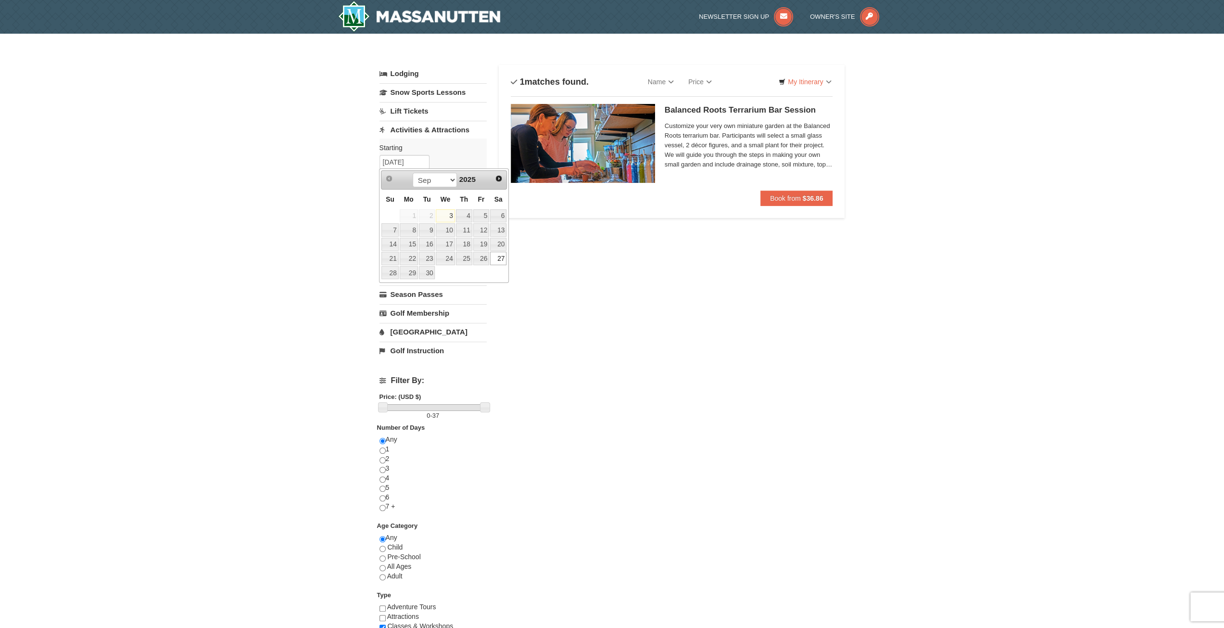
click at [326, 194] on div "× Categories List Filter My Itinerary Questions? 1-540-289-9441 Lodging Arrival…" at bounding box center [612, 385] width 1224 height 703
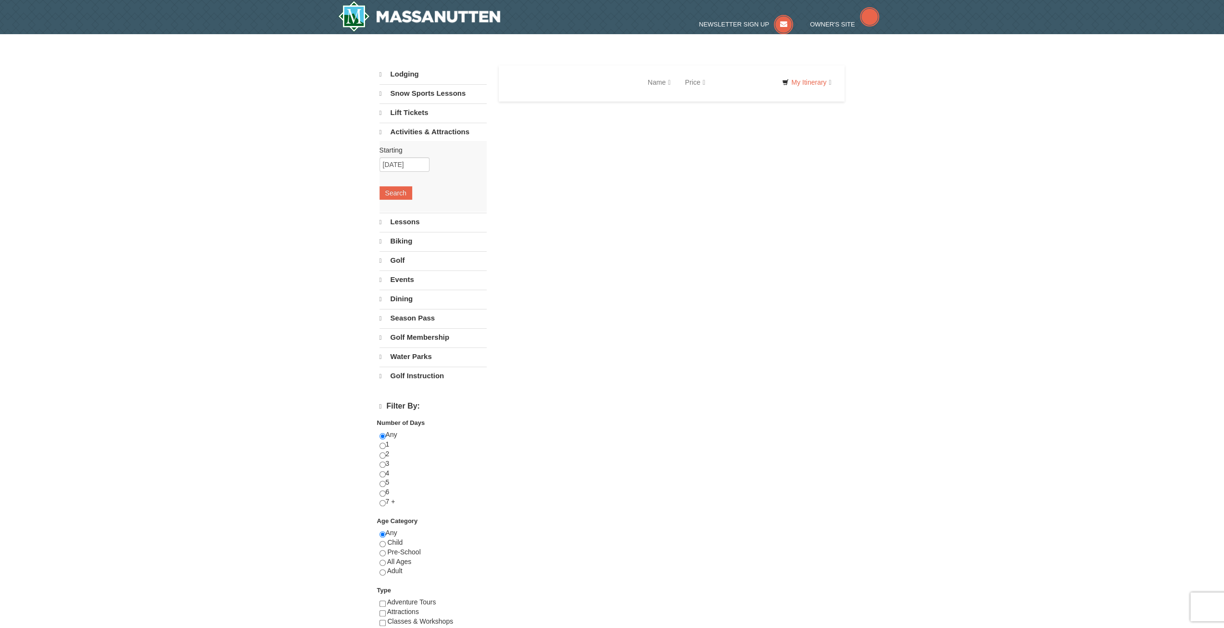
select select "9"
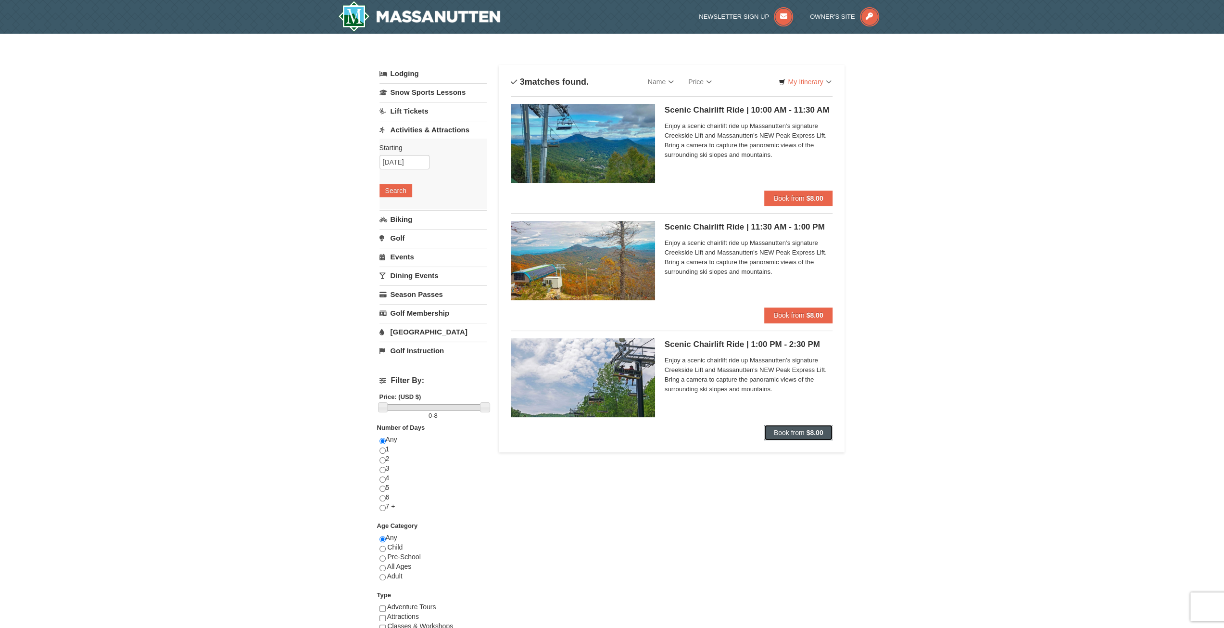
click at [782, 431] on span "Book from" at bounding box center [789, 433] width 31 height 8
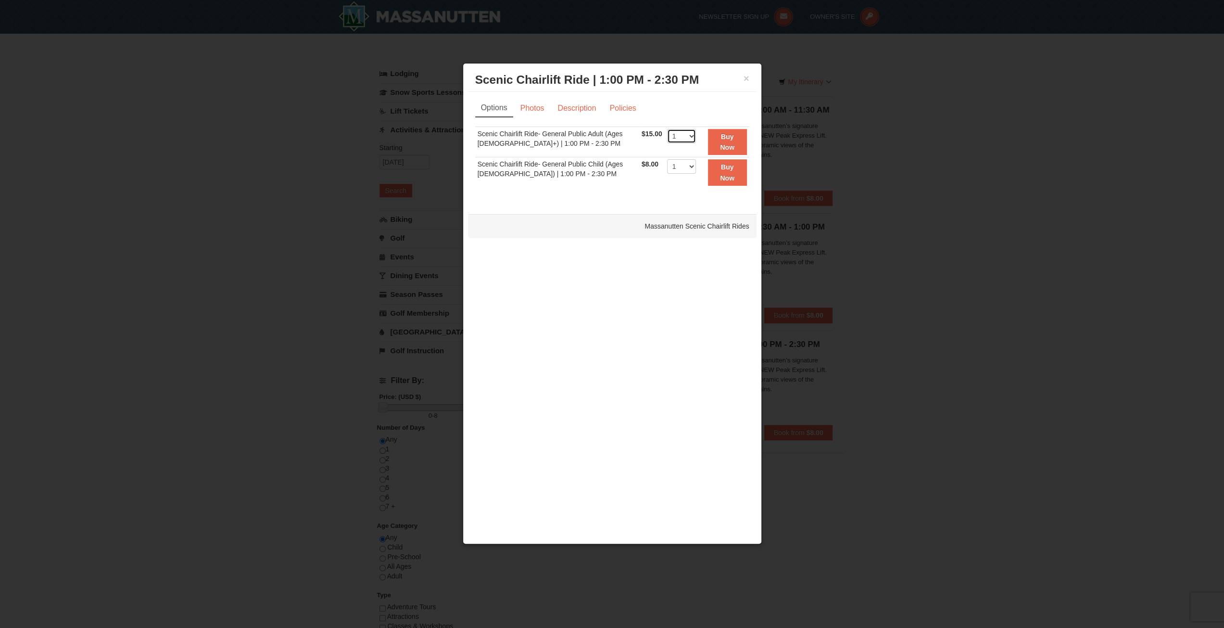
click at [673, 138] on select "1 2 3 4 5 6 7 8 9 10 11 12 13 14 15 16 17 18 19 20 21 22" at bounding box center [681, 136] width 29 height 14
select select "2"
click at [667, 129] on select "1 2 3 4 5 6 7 8 9 10 11 12 13 14 15 16 17 18 19 20 21 22" at bounding box center [681, 136] width 29 height 14
click at [675, 166] on select "1 2 3 4 5 6 7 8 9 10 11 12 13 14 15 16 17 18 19 20 21 22" at bounding box center [681, 166] width 29 height 14
select select "2"
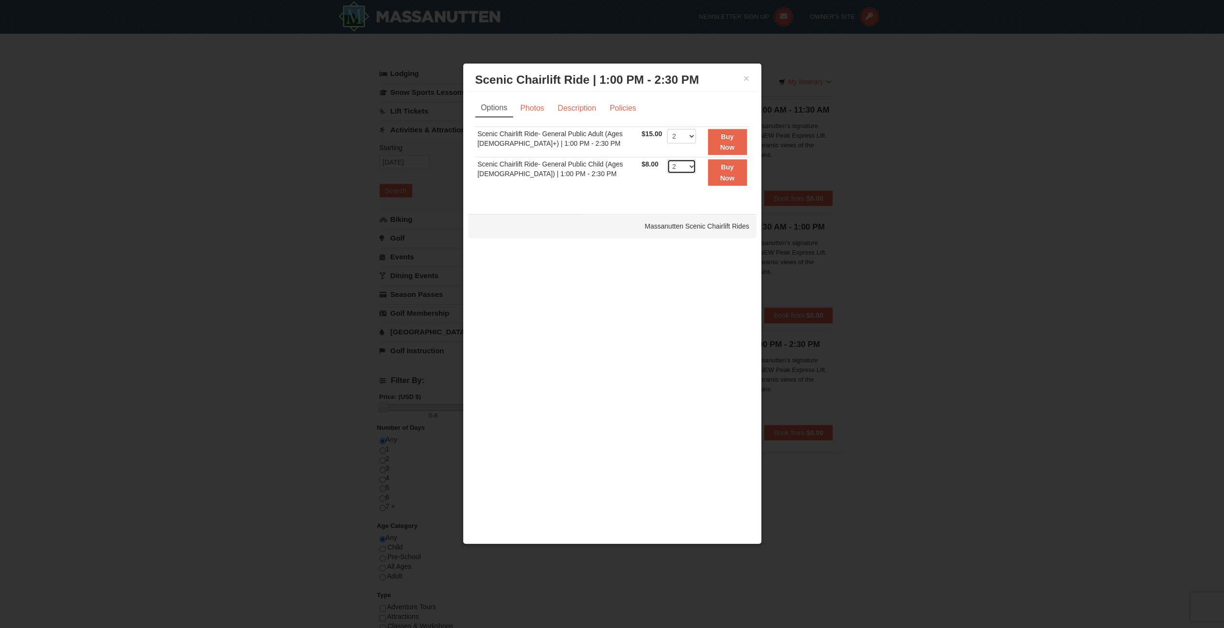
click at [667, 159] on select "1 2 3 4 5 6 7 8 9 10 11 12 13 14 15 16 17 18 19 20 21 22" at bounding box center [681, 166] width 29 height 14
click at [671, 168] on select "1 2 3 4 5 6 7 8 9 10 11 12 13 14 15 16 17 18 19 20 21 22" at bounding box center [681, 166] width 29 height 14
click at [668, 170] on select "1 2 3 4 5 6 7 8 9 10 11 12 13 14 15 16 17 18 19 20 21 22" at bounding box center [681, 166] width 29 height 14
click at [618, 107] on link "Policies" at bounding box center [622, 108] width 39 height 18
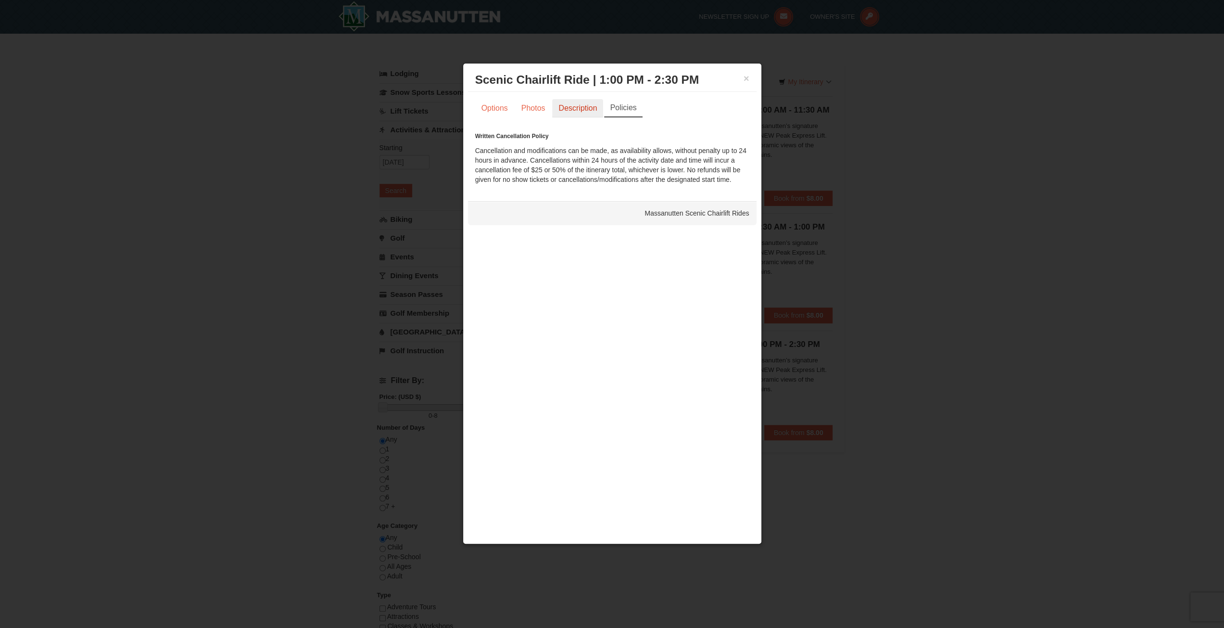
click at [574, 113] on link "Description" at bounding box center [577, 108] width 51 height 18
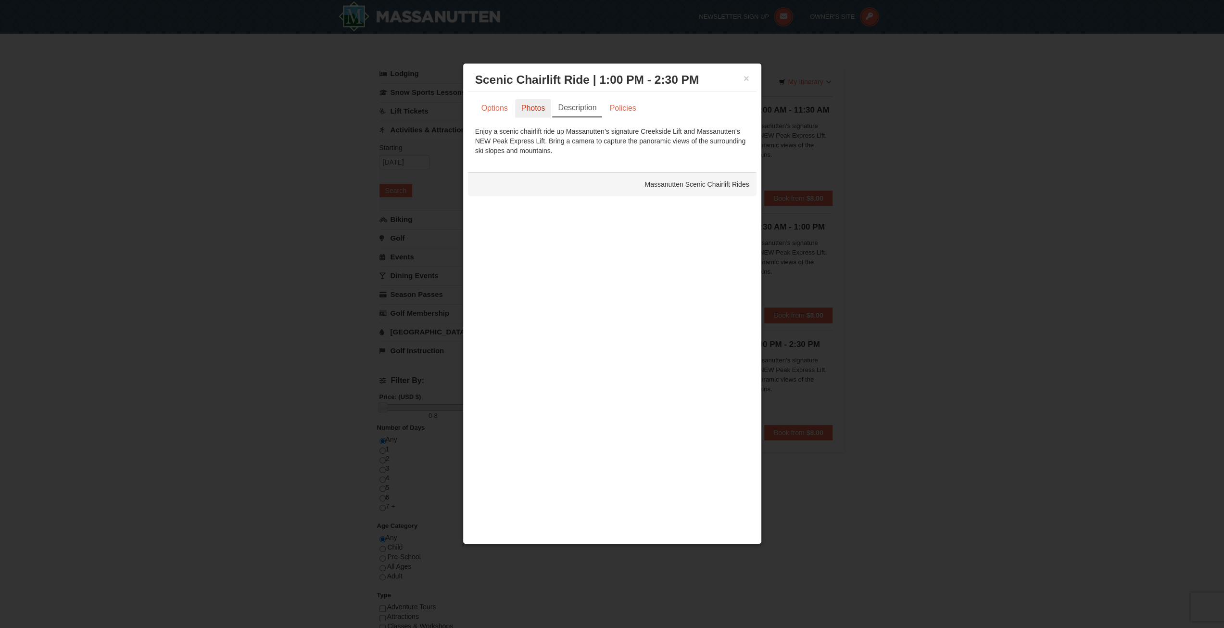
click at [534, 110] on link "Photos" at bounding box center [533, 108] width 37 height 18
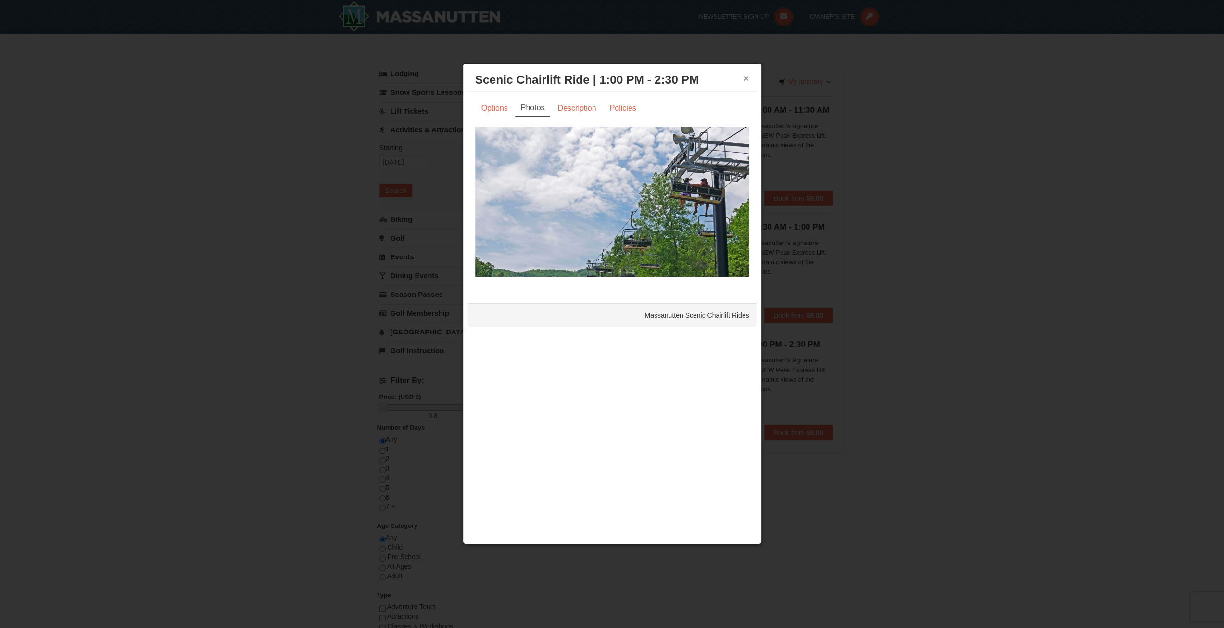
click at [746, 77] on button "×" at bounding box center [747, 79] width 6 height 10
